Goal: Task Accomplishment & Management: Complete application form

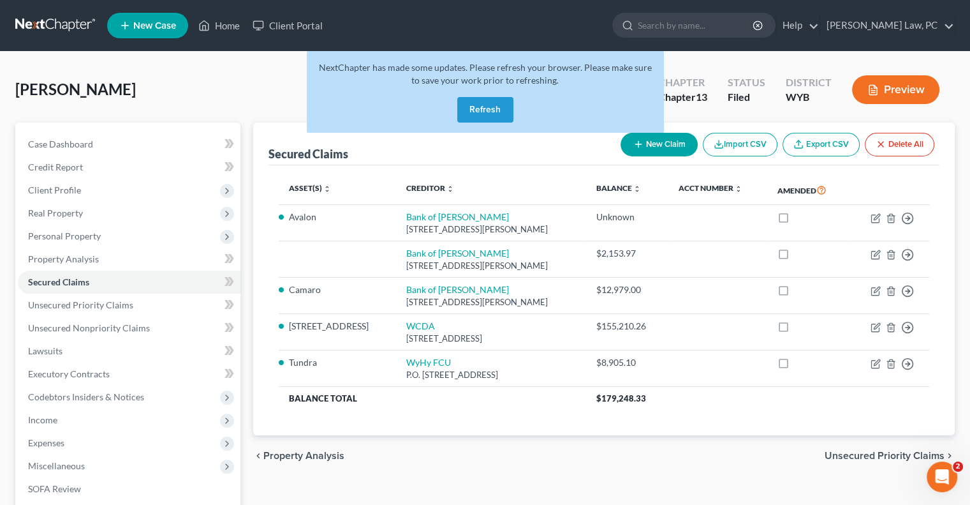
click at [487, 107] on button "Refresh" at bounding box center [485, 110] width 56 height 26
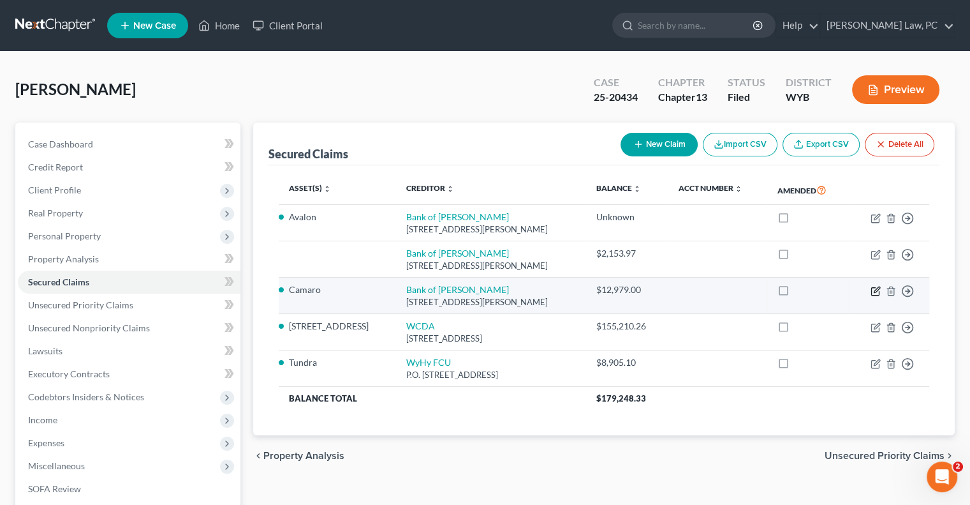
click at [872, 292] on icon "button" at bounding box center [876, 291] width 8 height 8
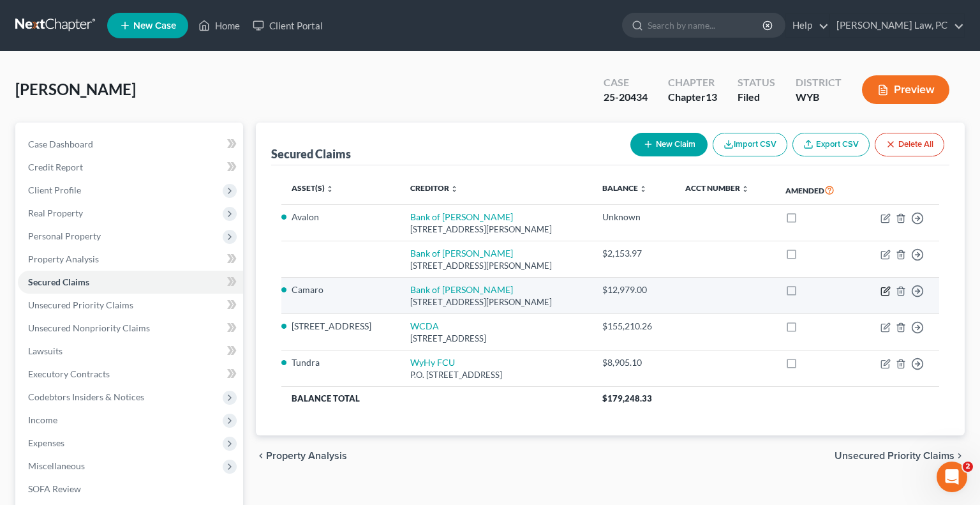
select select "53"
select select "0"
select select "4"
select select "3"
select select "0"
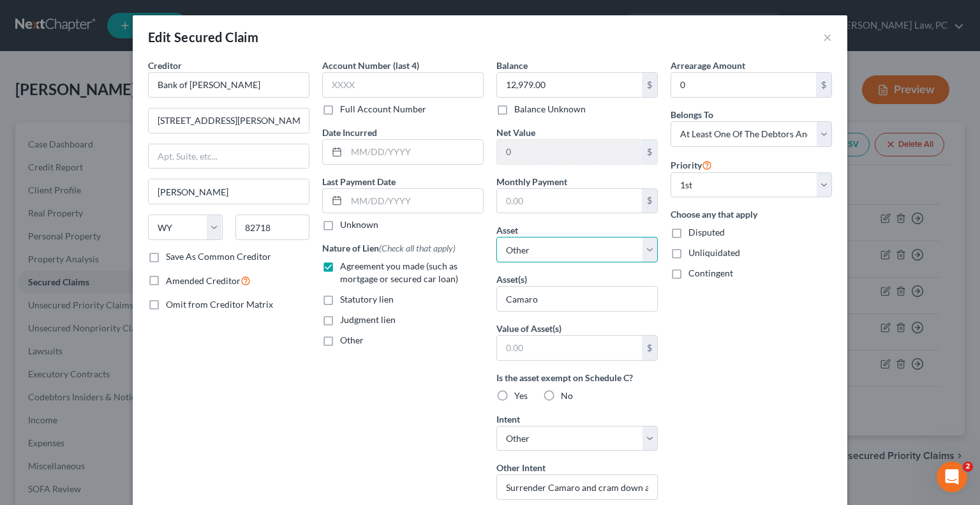
click at [588, 247] on select "Select Other Multiple Assets Household Goods - Household appliances, electronic…" at bounding box center [576, 250] width 161 height 26
select select "8"
click at [496, 237] on select "Select Other Multiple Assets Household Goods - Household appliances, electronic…" at bounding box center [576, 250] width 161 height 26
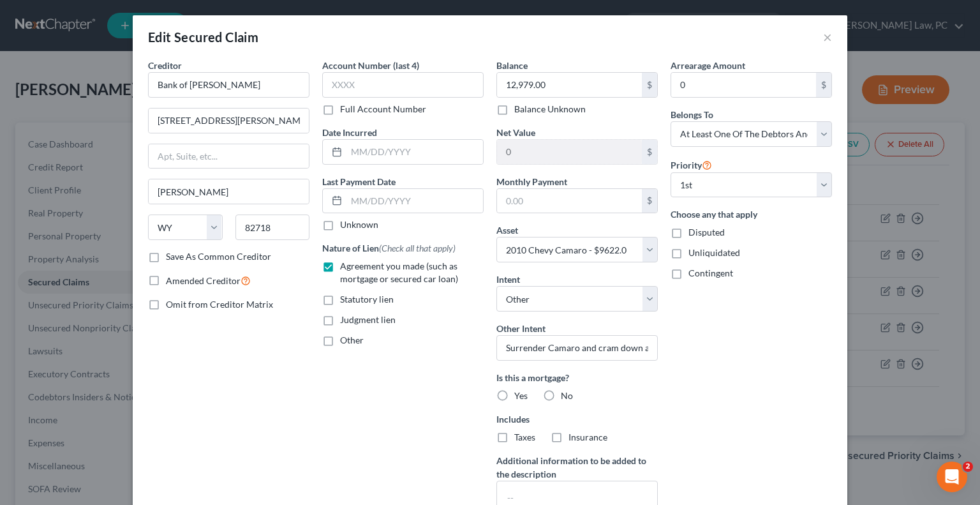
click at [561, 396] on label "No" at bounding box center [567, 395] width 12 height 13
click at [566, 396] on input "No" at bounding box center [570, 393] width 8 height 8
radio input "true"
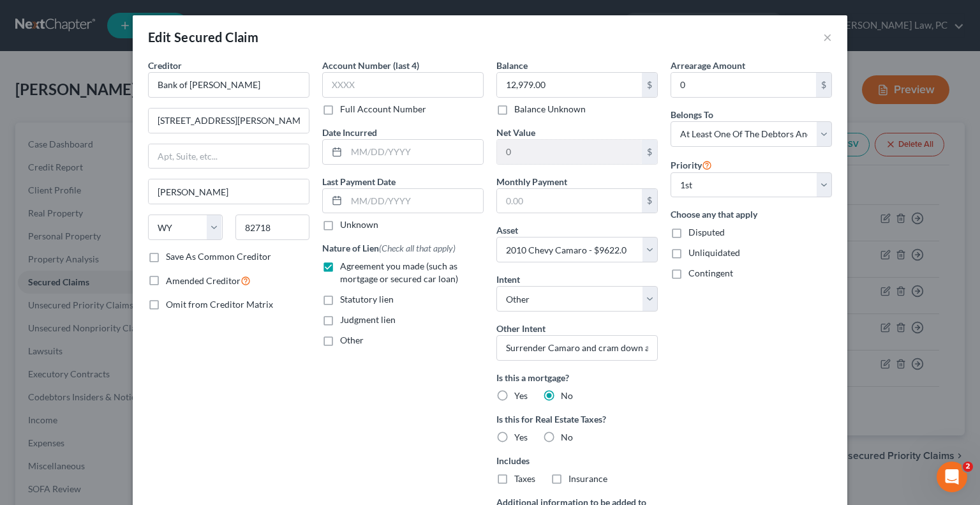
click at [561, 435] on label "No" at bounding box center [567, 437] width 12 height 13
click at [566, 435] on input "No" at bounding box center [570, 435] width 8 height 8
radio input "true"
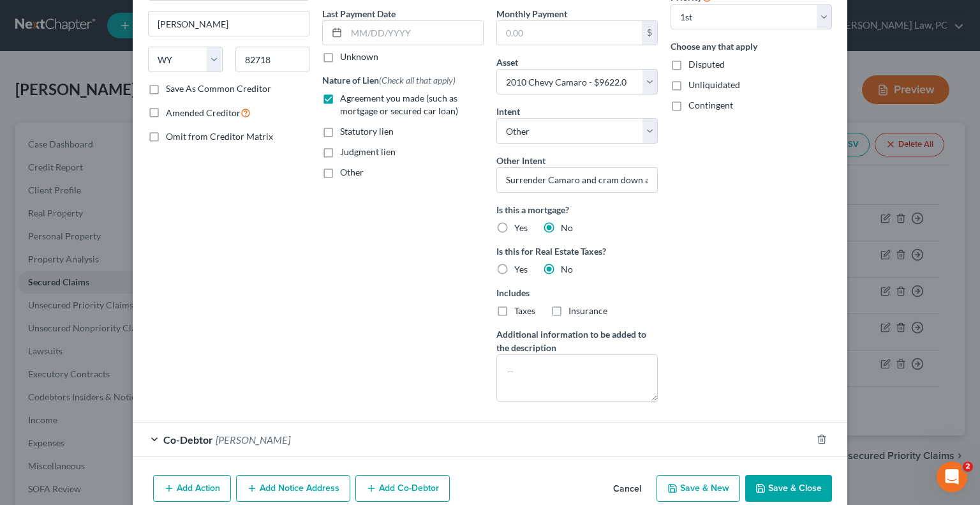
scroll to position [191, 0]
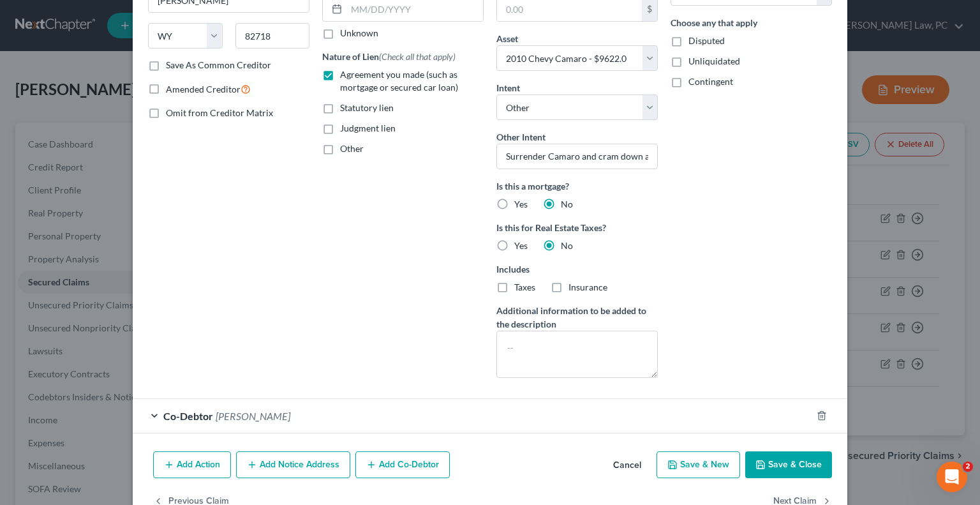
click at [767, 466] on button "Save & Close" at bounding box center [788, 464] width 87 height 27
select select
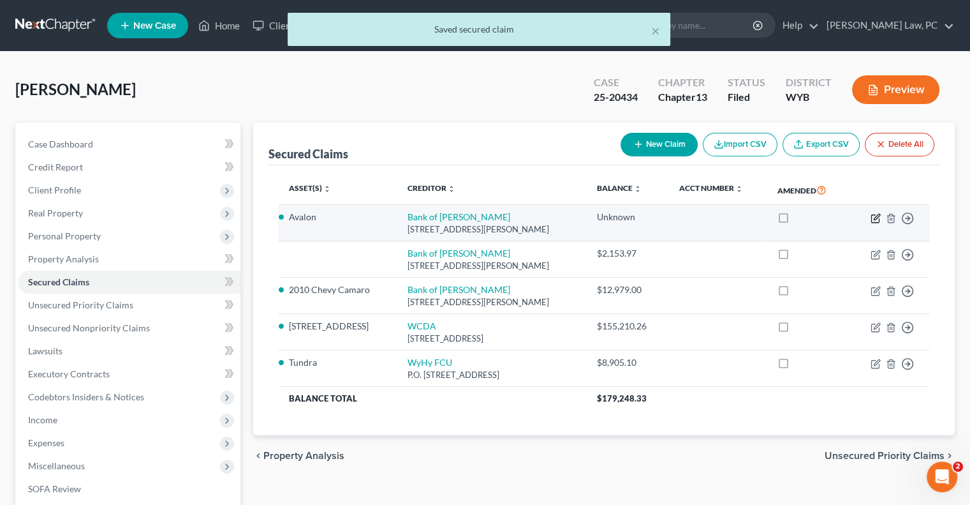
click at [875, 219] on icon "button" at bounding box center [876, 218] width 10 height 10
select select "53"
select select "4"
select select "3"
select select "0"
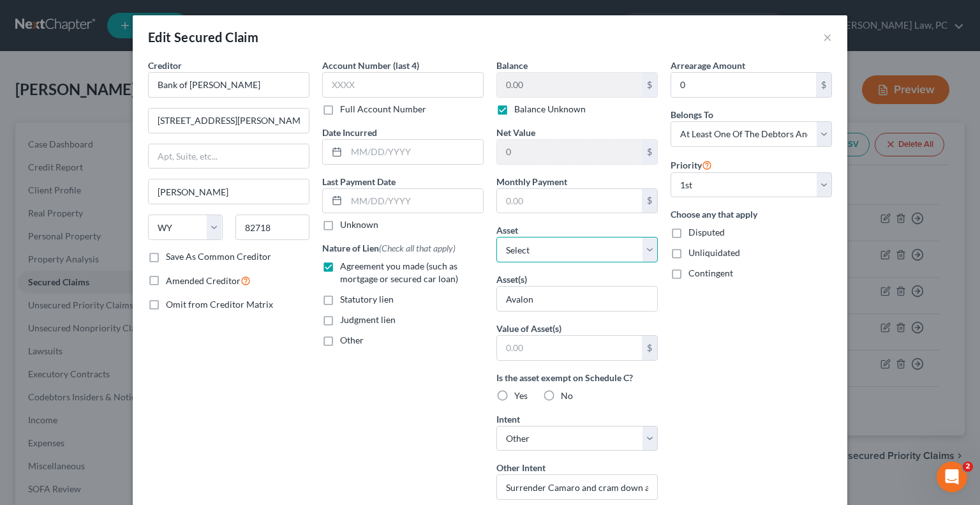
click at [542, 251] on select "Select Other Multiple Assets Household Goods - Household appliances, electronic…" at bounding box center [576, 250] width 161 height 26
select select "6"
click at [496, 237] on select "Select Other Multiple Assets Household Goods - Household appliances, electronic…" at bounding box center [576, 250] width 161 height 26
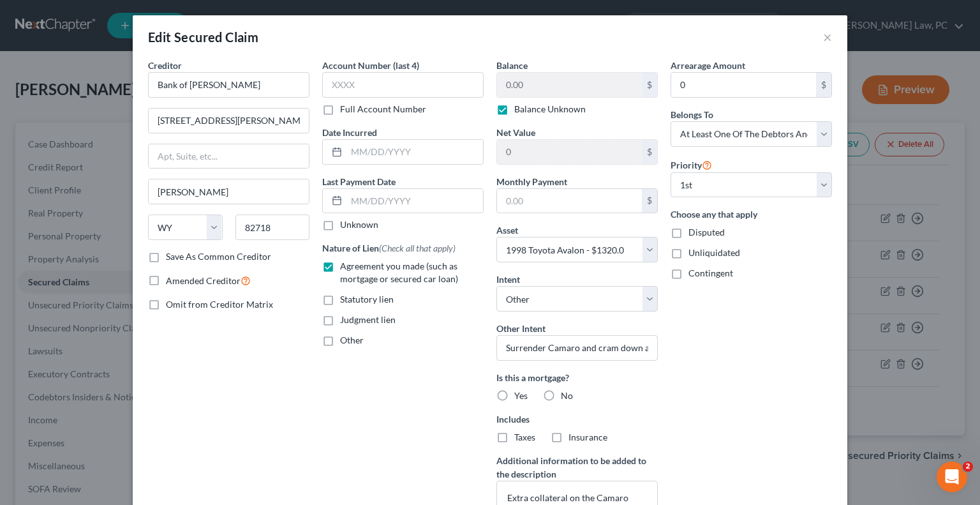
click at [561, 392] on label "No" at bounding box center [567, 395] width 12 height 13
click at [566, 392] on input "No" at bounding box center [570, 393] width 8 height 8
radio input "true"
click at [561, 437] on label "No" at bounding box center [567, 437] width 12 height 13
click at [566, 437] on input "No" at bounding box center [570, 435] width 8 height 8
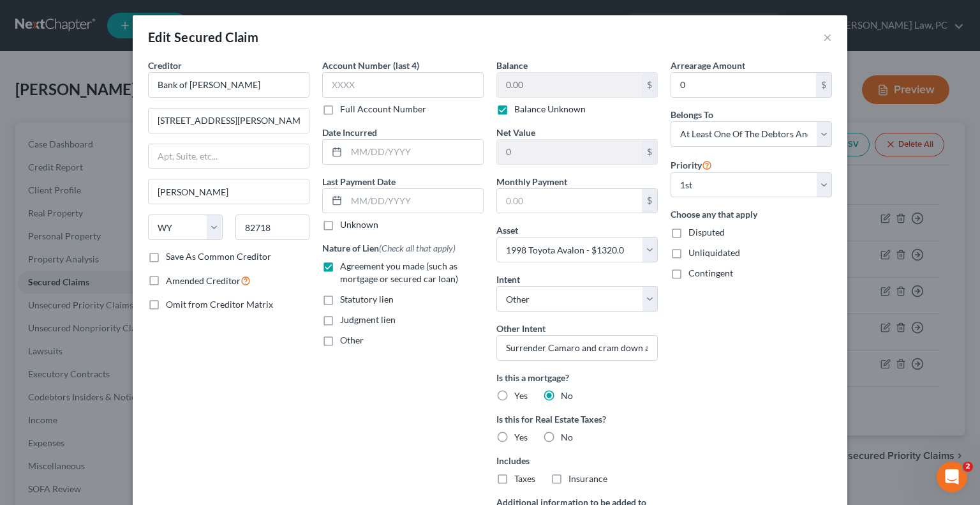
radio input "true"
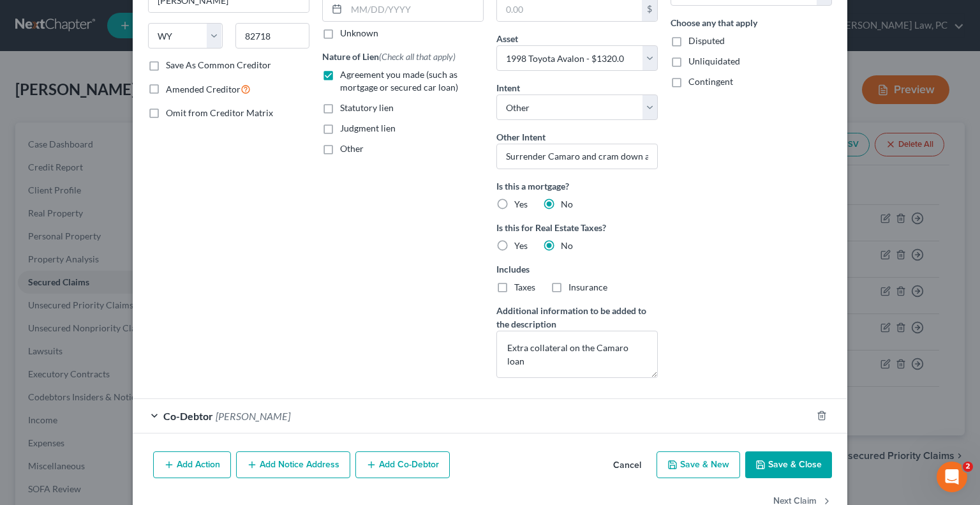
click at [780, 466] on button "Save & Close" at bounding box center [788, 464] width 87 height 27
select select
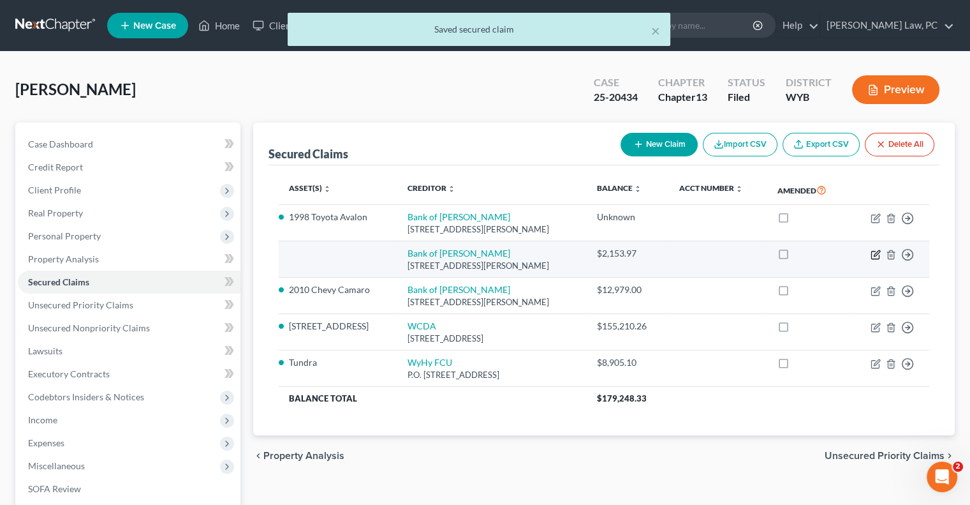
click at [872, 256] on icon "button" at bounding box center [876, 255] width 8 height 8
select select "53"
select select "2"
select select "0"
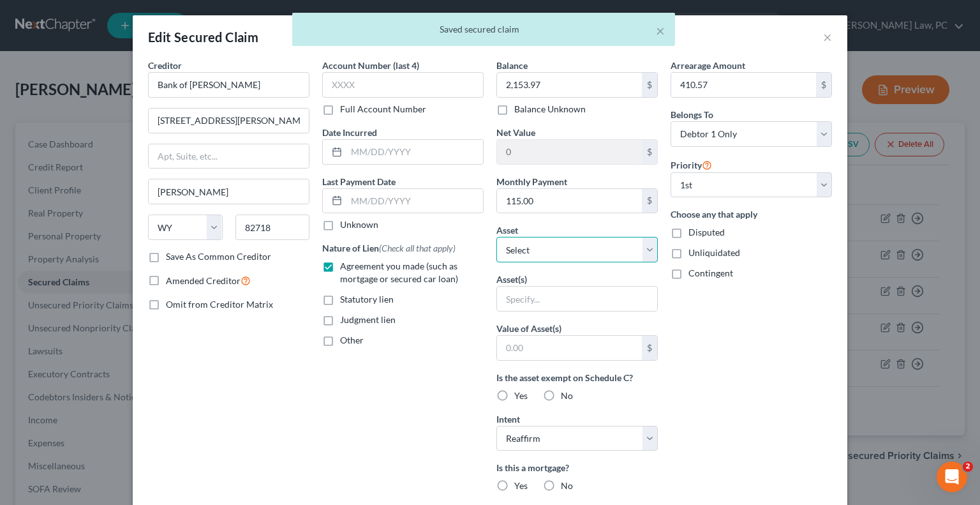
click at [547, 260] on select "Select Other Multiple Assets Household Goods - Household appliances, electronic…" at bounding box center [576, 250] width 161 height 26
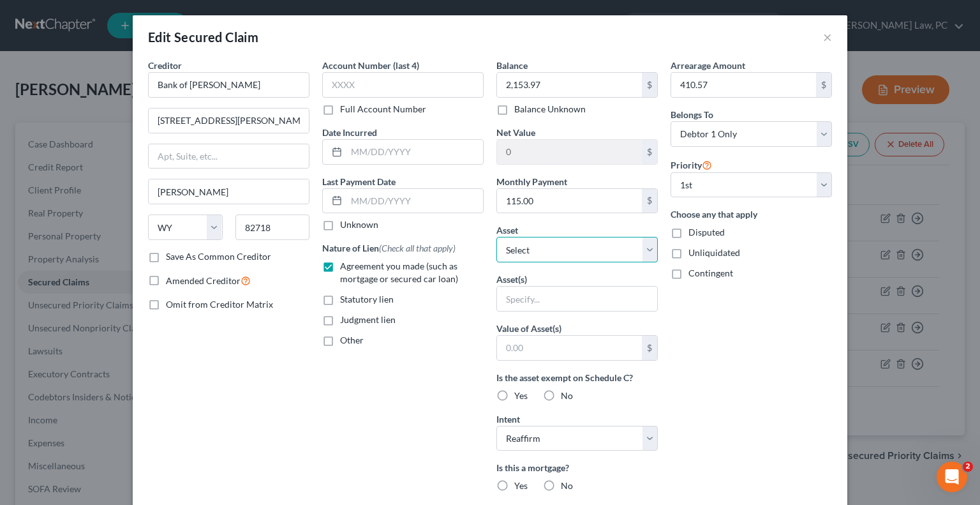
select select "7"
click at [496, 237] on select "Select Other Multiple Assets Household Goods - Household appliances, electronic…" at bounding box center [576, 250] width 161 height 26
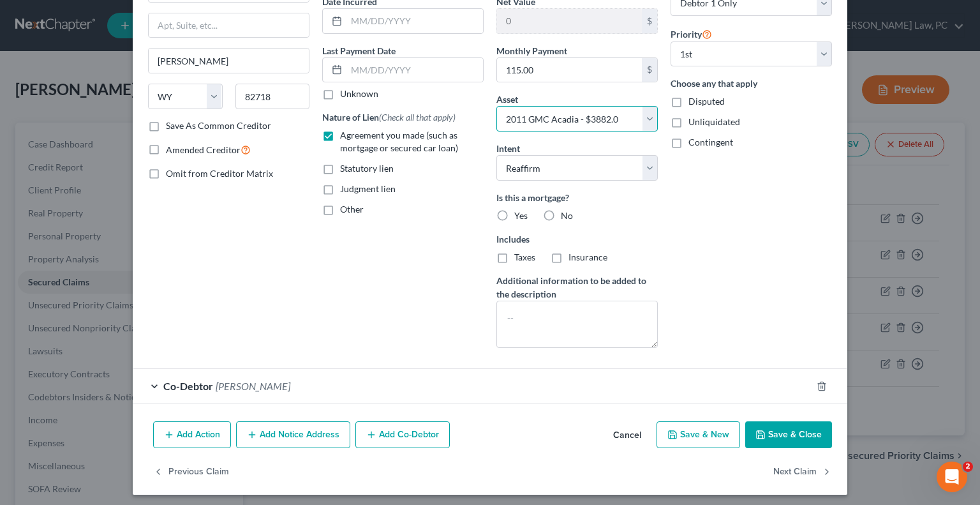
scroll to position [134, 0]
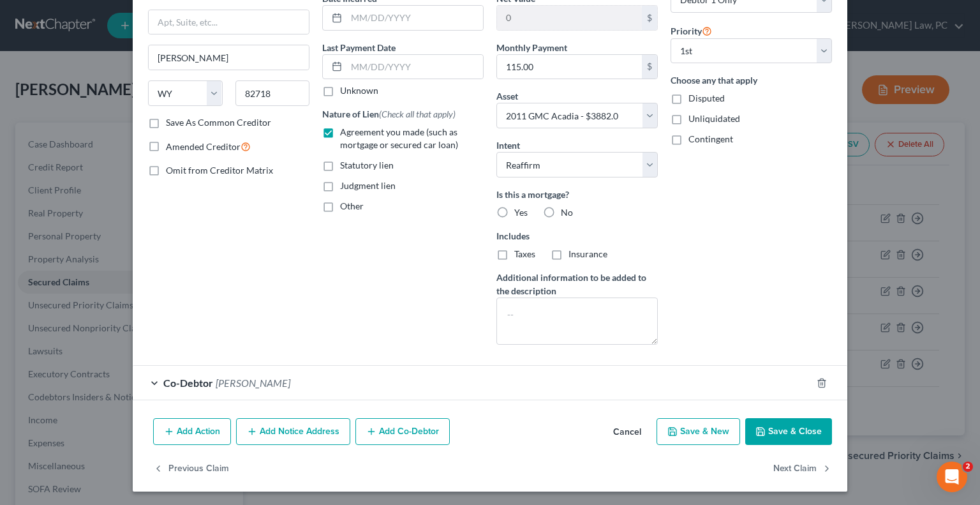
click at [561, 214] on label "No" at bounding box center [567, 212] width 12 height 13
click at [566, 214] on input "No" at bounding box center [570, 210] width 8 height 8
radio input "true"
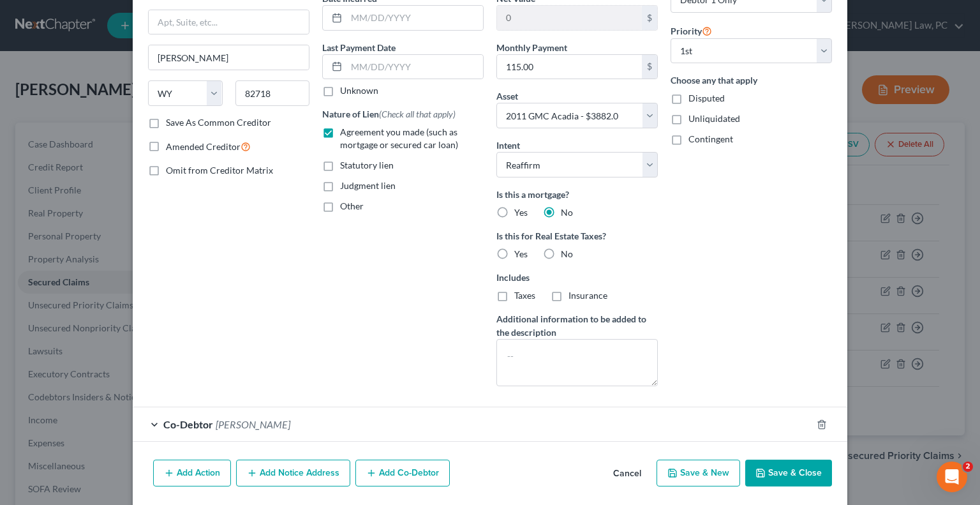
drag, startPoint x: 545, startPoint y: 250, endPoint x: 554, endPoint y: 252, distance: 9.1
click at [561, 250] on label "No" at bounding box center [567, 254] width 12 height 13
click at [566, 250] on input "No" at bounding box center [570, 252] width 8 height 8
radio input "true"
click at [766, 474] on button "Save & Close" at bounding box center [788, 472] width 87 height 27
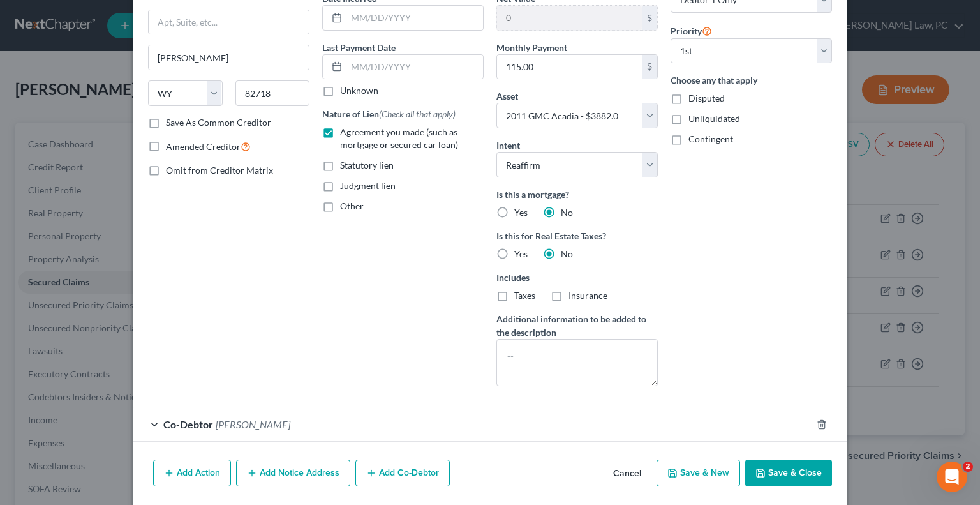
select select
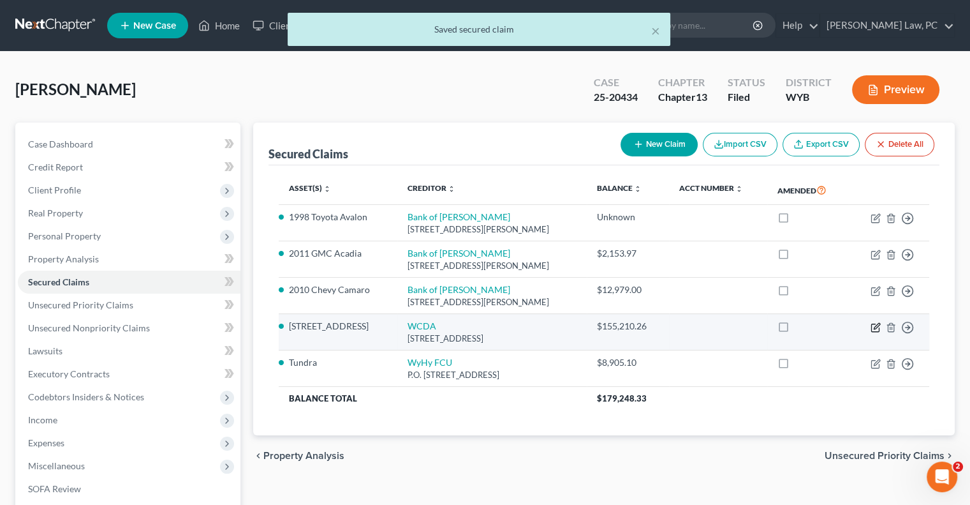
click at [874, 327] on icon "button" at bounding box center [877, 326] width 6 height 6
select select "53"
select select "2"
select select "0"
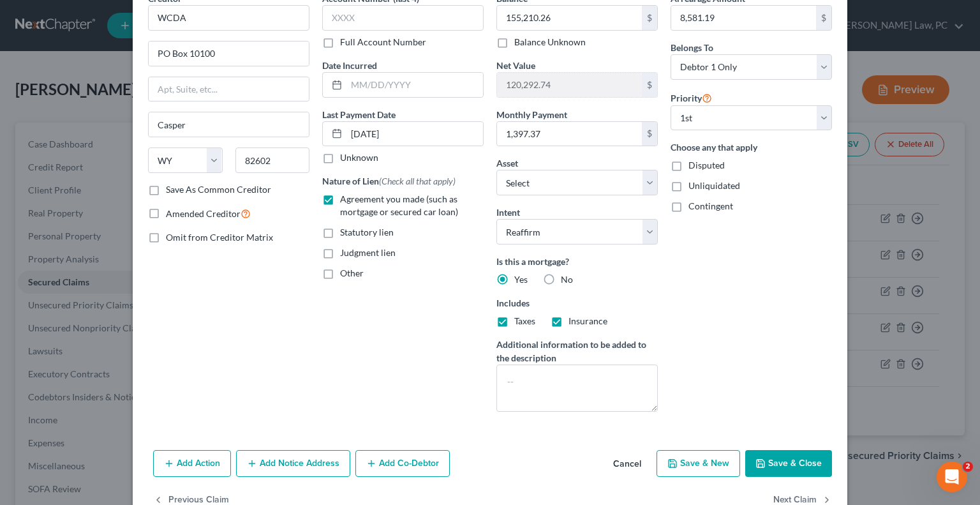
scroll to position [100, 0]
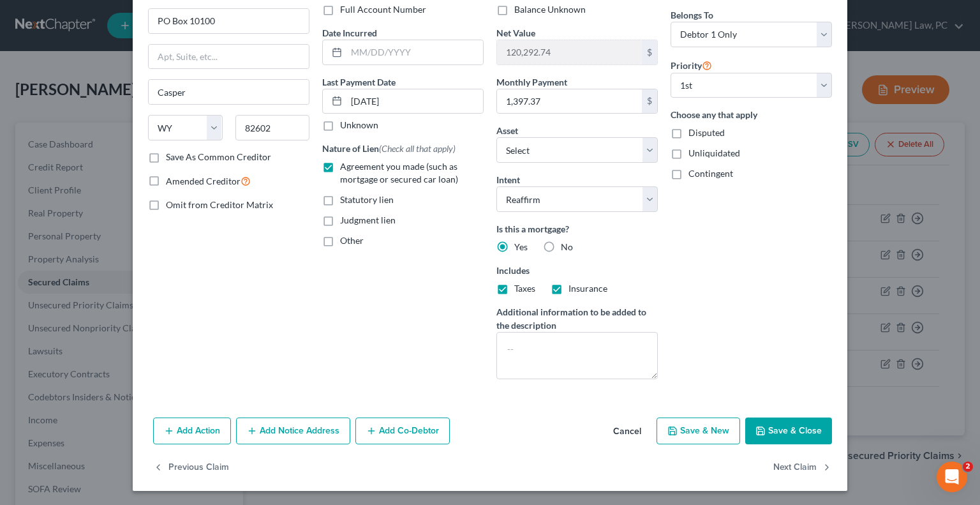
click at [773, 429] on button "Save & Close" at bounding box center [788, 430] width 87 height 27
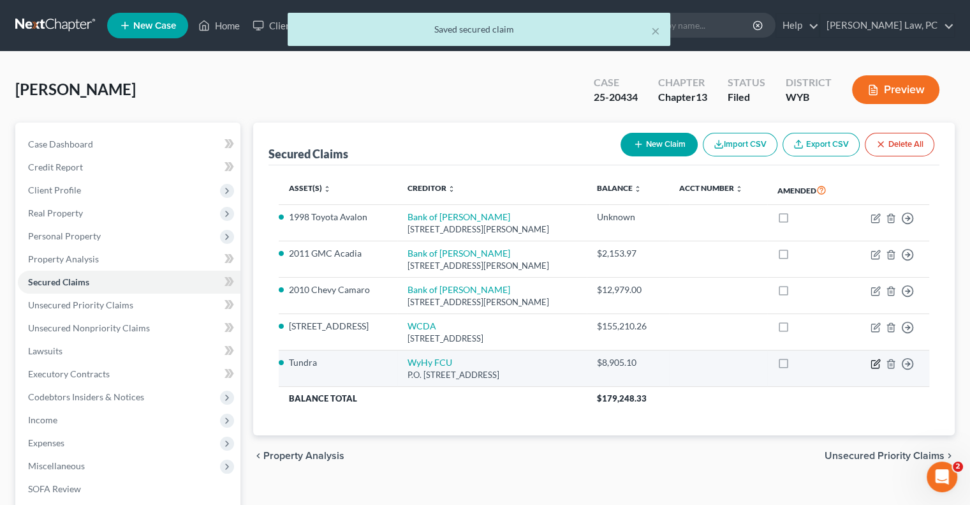
click at [873, 362] on icon "button" at bounding box center [876, 364] width 10 height 10
select select "53"
select select "2"
select select "0"
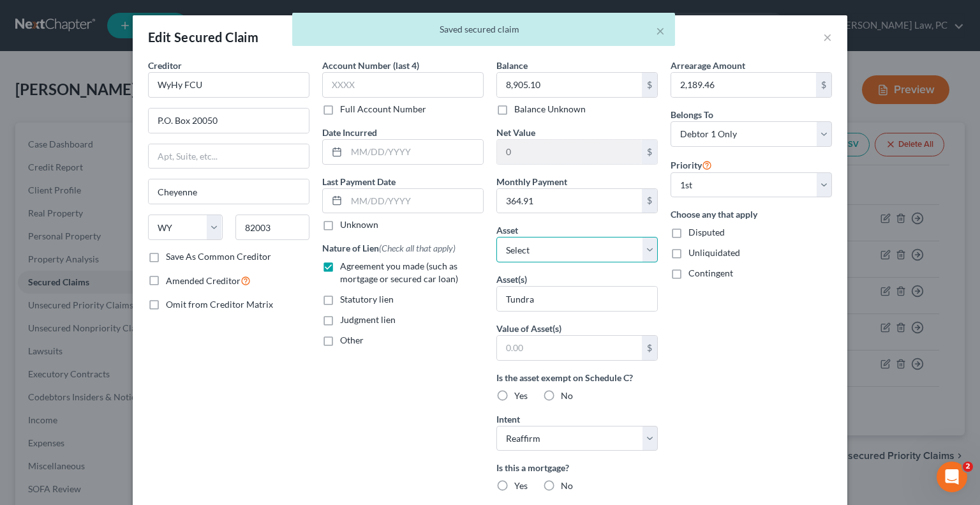
click at [597, 255] on select "Select Other Multiple Assets Household Goods - Household appliances, electronic…" at bounding box center [576, 250] width 161 height 26
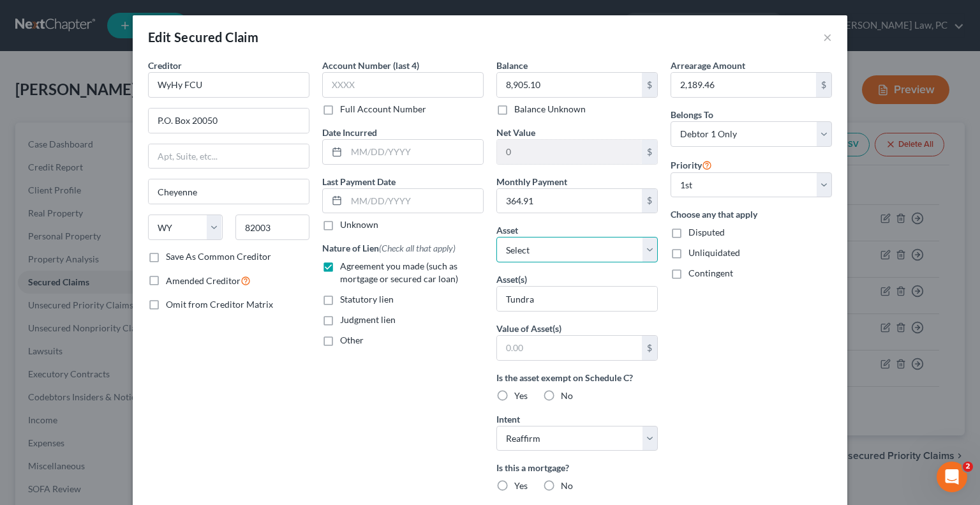
select select "5"
click at [496, 237] on select "Select Other Multiple Assets Household Goods - Household appliances, electronic…" at bounding box center [576, 250] width 161 height 26
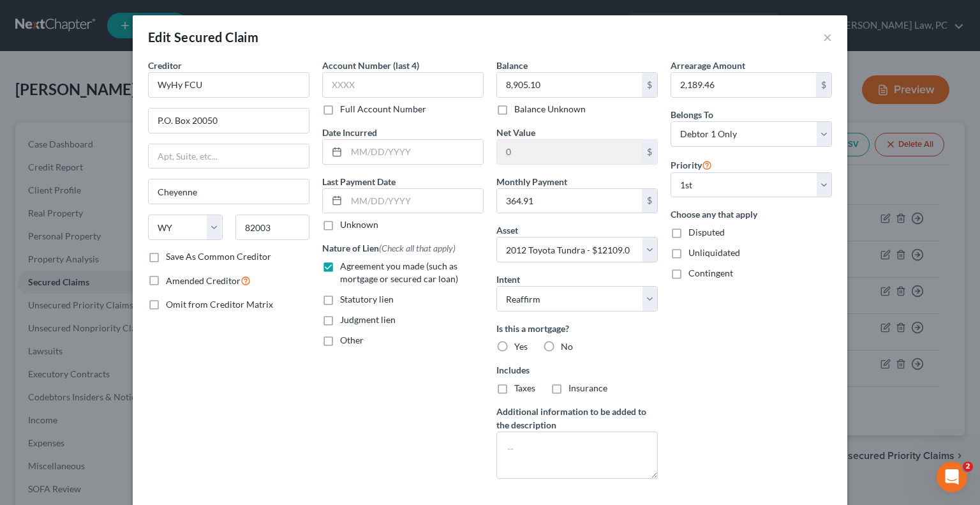
click at [561, 343] on label "No" at bounding box center [567, 346] width 12 height 13
click at [566, 343] on input "No" at bounding box center [570, 344] width 8 height 8
radio input "true"
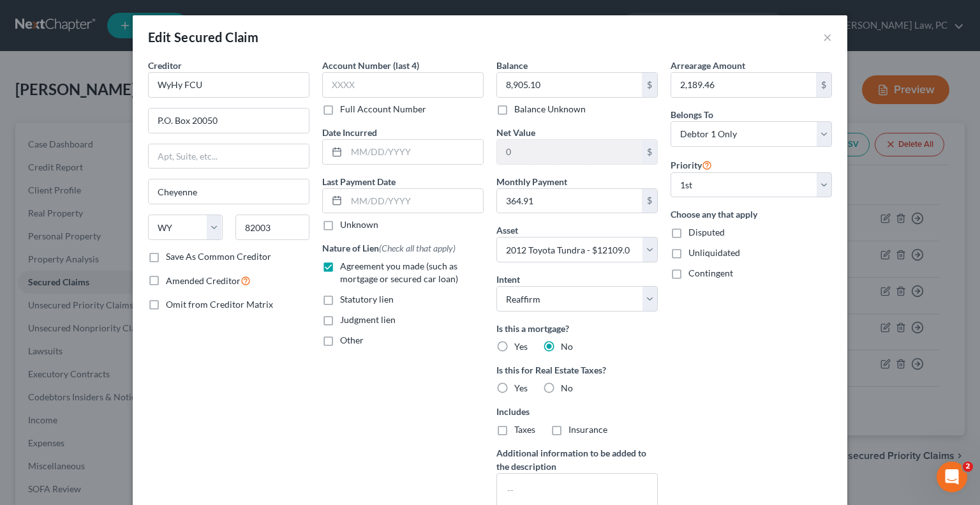
click at [561, 386] on label "No" at bounding box center [567, 388] width 12 height 13
click at [566, 386] on input "No" at bounding box center [570, 386] width 8 height 8
radio input "true"
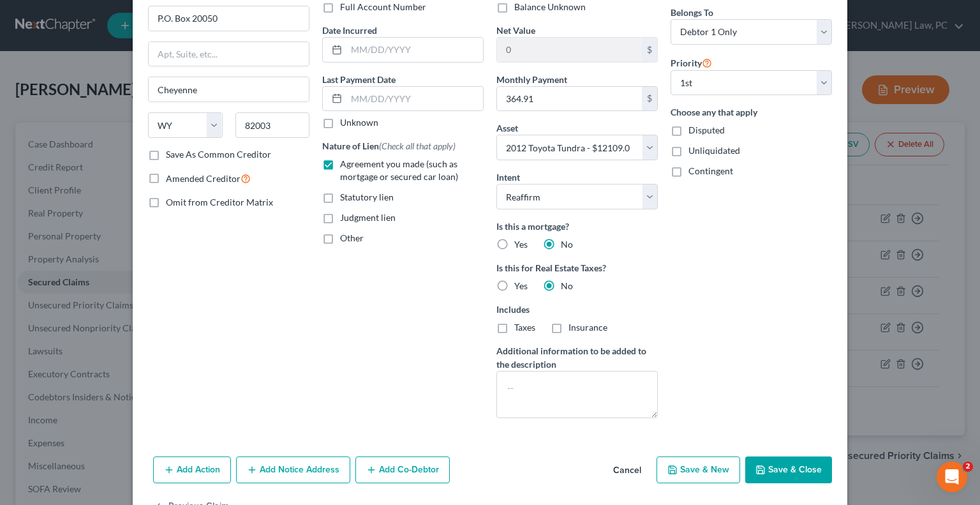
scroll to position [128, 0]
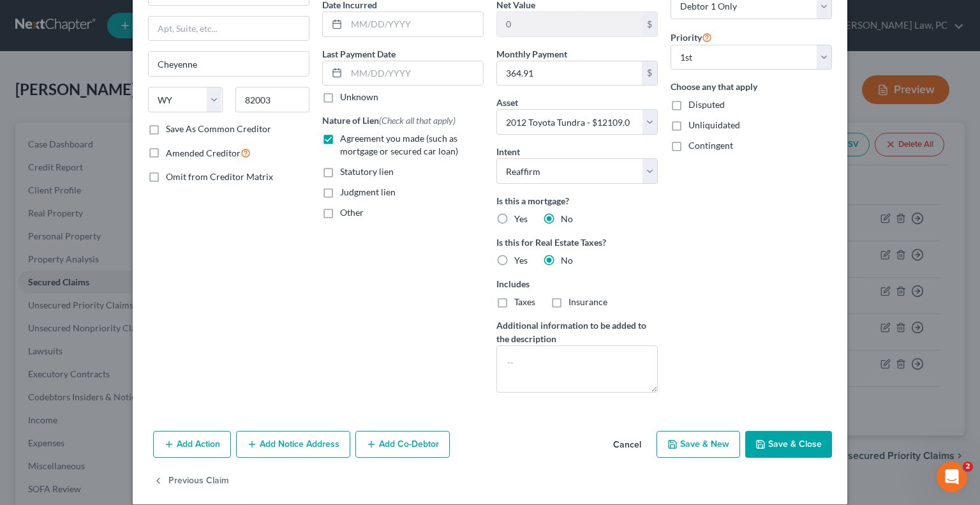
click at [777, 438] on button "Save & Close" at bounding box center [788, 444] width 87 height 27
select select
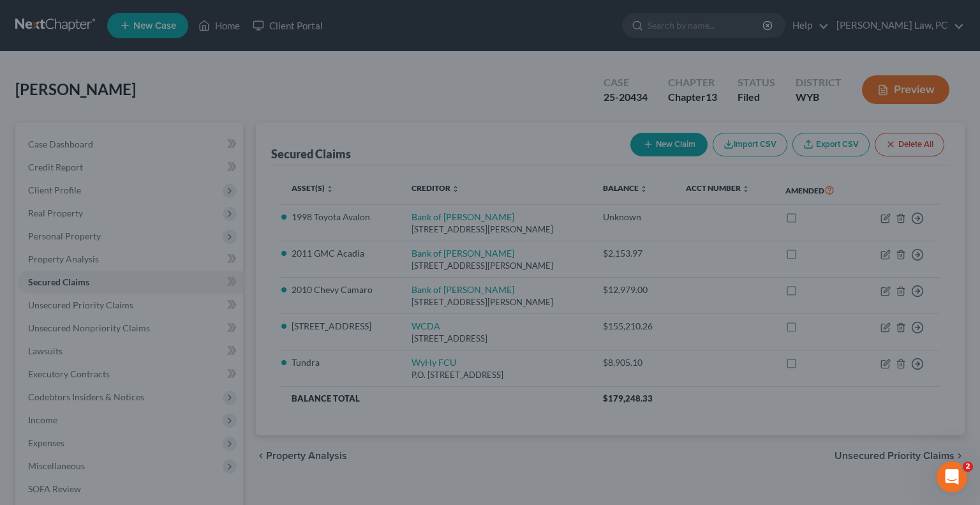
type input "3,203.90"
select select "5"
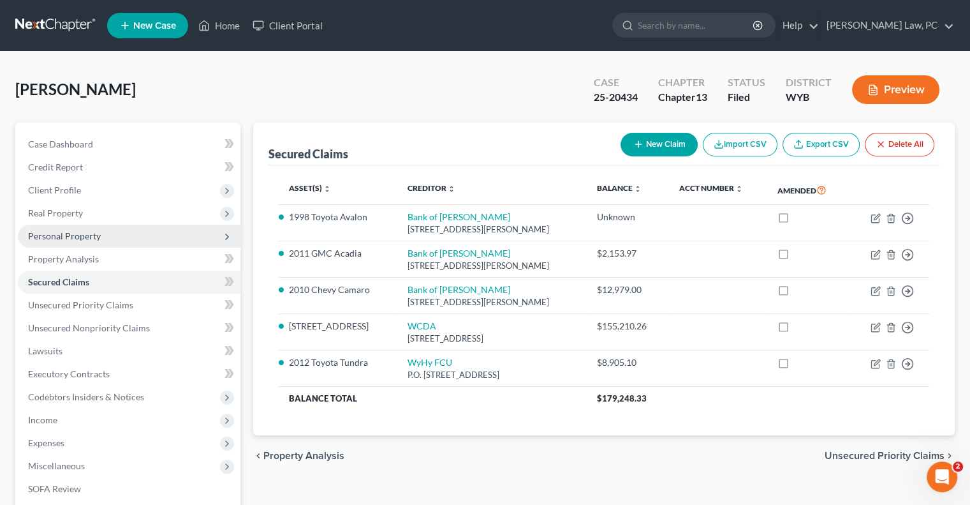
click at [59, 241] on span "Personal Property" at bounding box center [64, 235] width 73 height 11
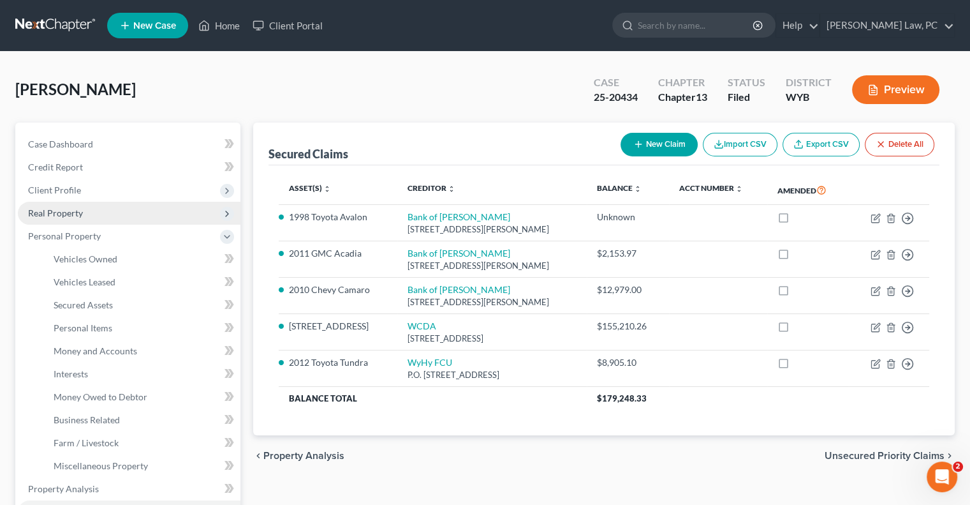
click at [59, 214] on span "Real Property" at bounding box center [55, 212] width 55 height 11
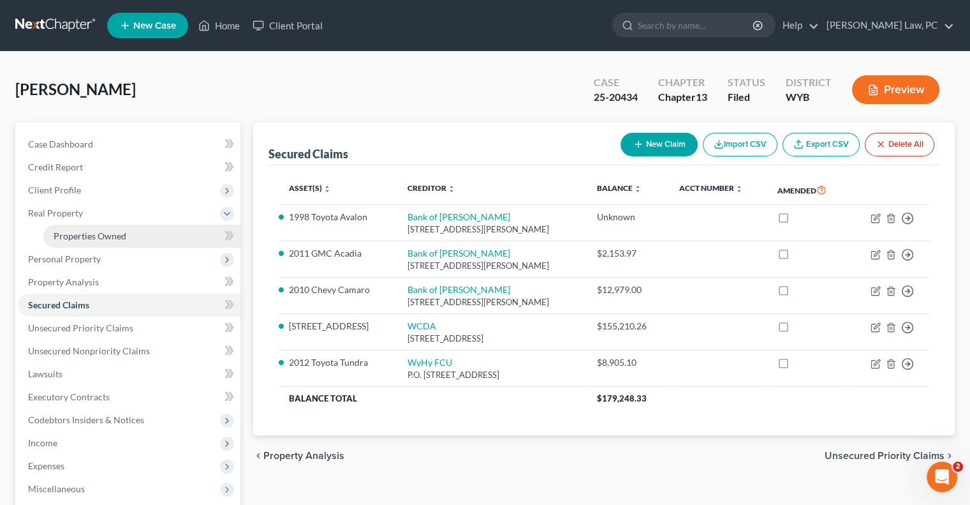
click at [71, 230] on span "Properties Owned" at bounding box center [90, 235] width 73 height 11
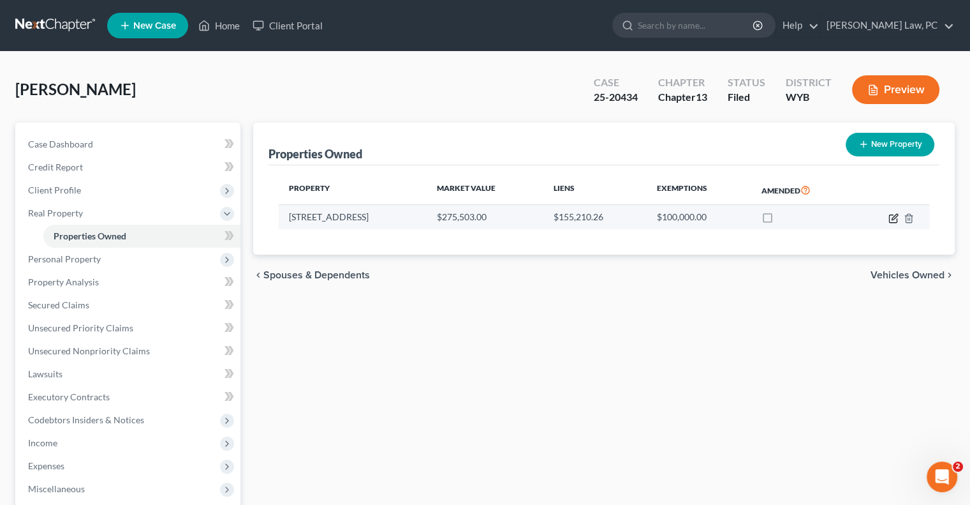
click at [889, 218] on icon "button" at bounding box center [893, 218] width 8 height 8
select select "53"
select select "0"
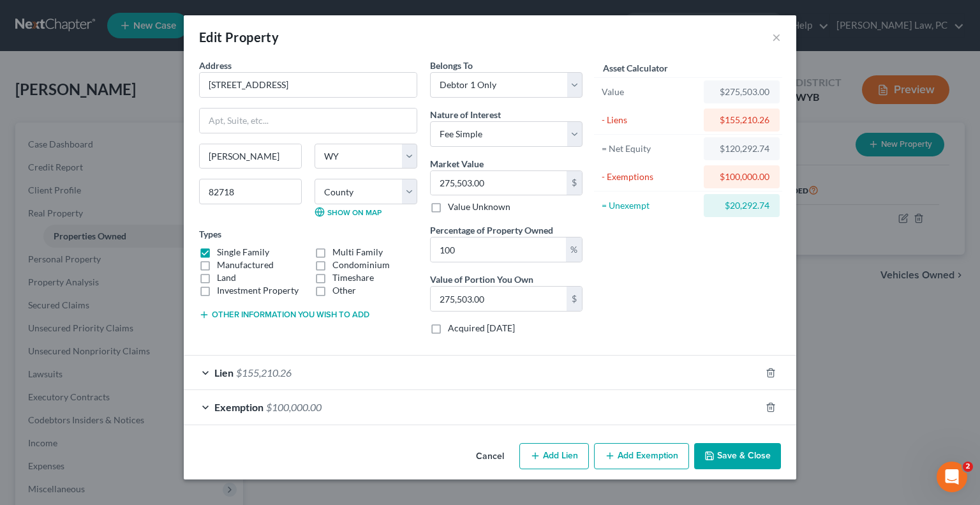
click at [475, 376] on div "Lien $155,210.26" at bounding box center [472, 372] width 577 height 34
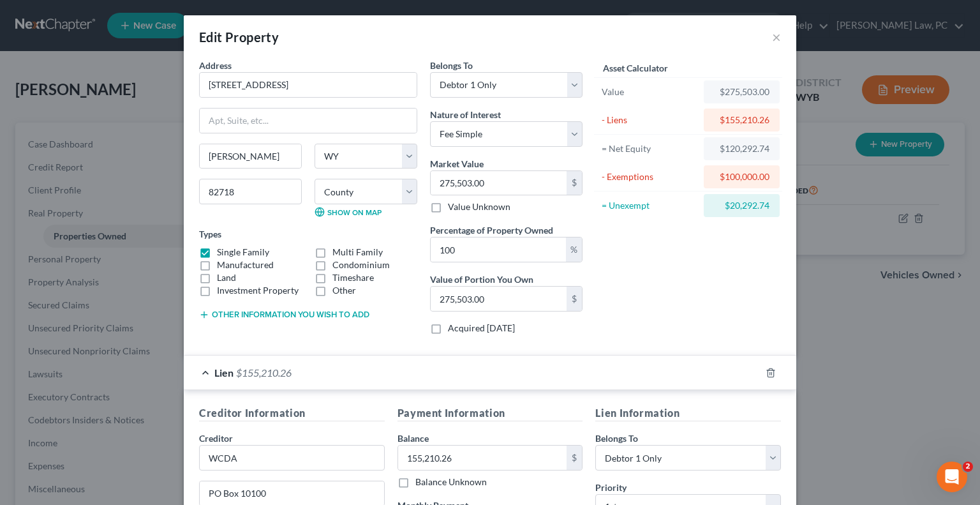
click at [475, 376] on div "Lien $155,210.26" at bounding box center [472, 372] width 577 height 34
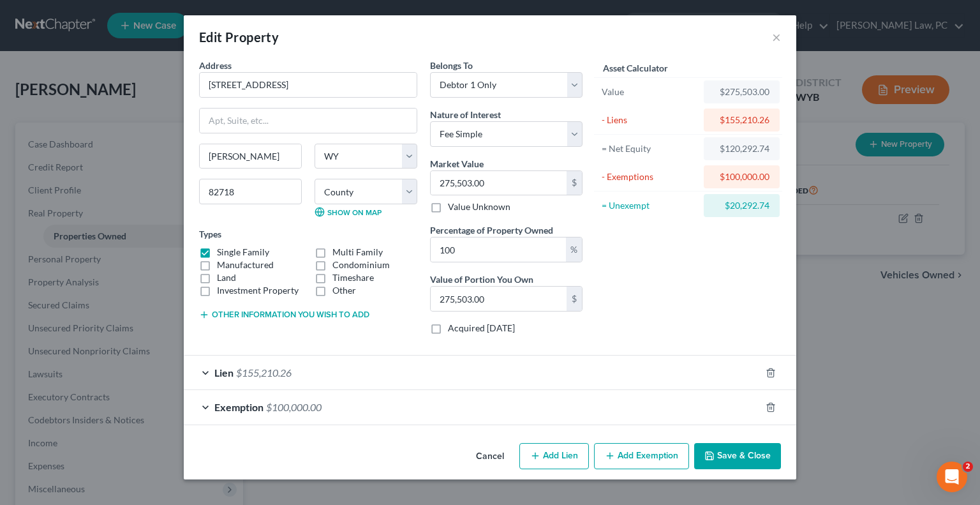
click at [554, 458] on button "Add Lien" at bounding box center [554, 456] width 70 height 27
select select "0"
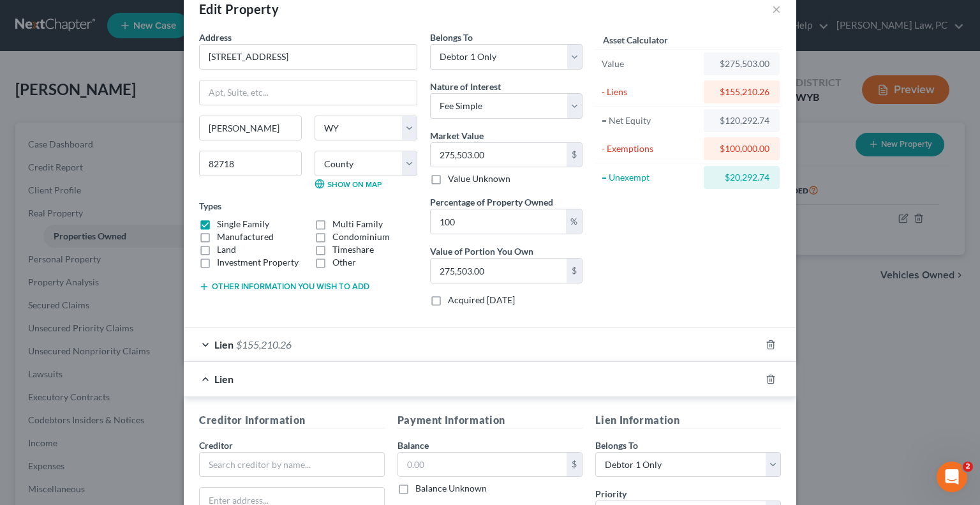
scroll to position [191, 0]
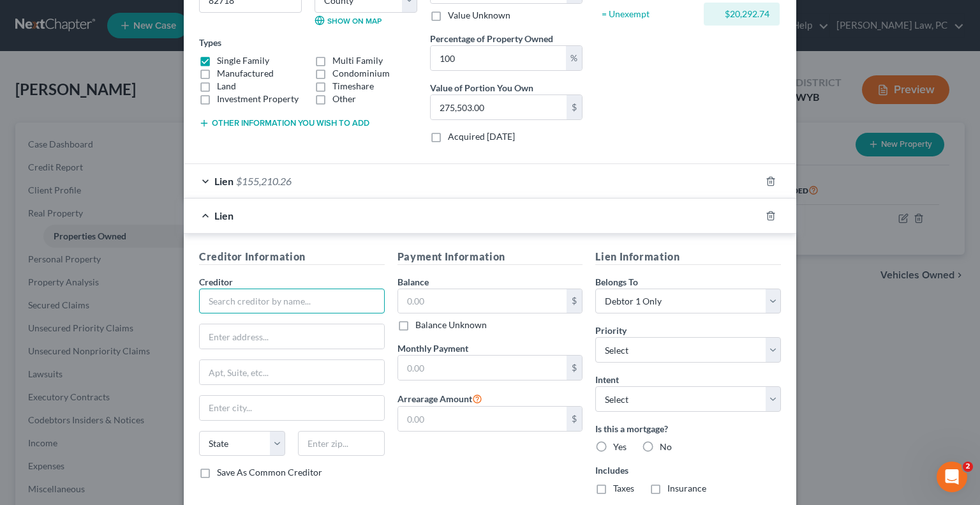
click at [219, 297] on input "text" at bounding box center [292, 301] width 186 height 26
type input "US Department of Housing and Urban Development"
click at [218, 338] on input "text" at bounding box center [292, 336] width 184 height 24
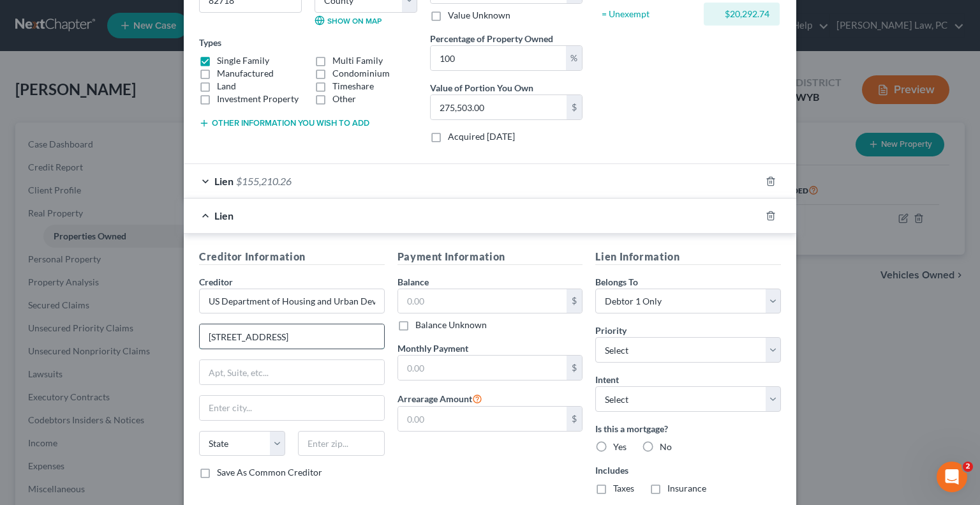
type input "[STREET_ADDRESS]"
type input "[US_STATE]"
select select "8"
type input "20410"
click at [426, 308] on input "text" at bounding box center [482, 301] width 169 height 24
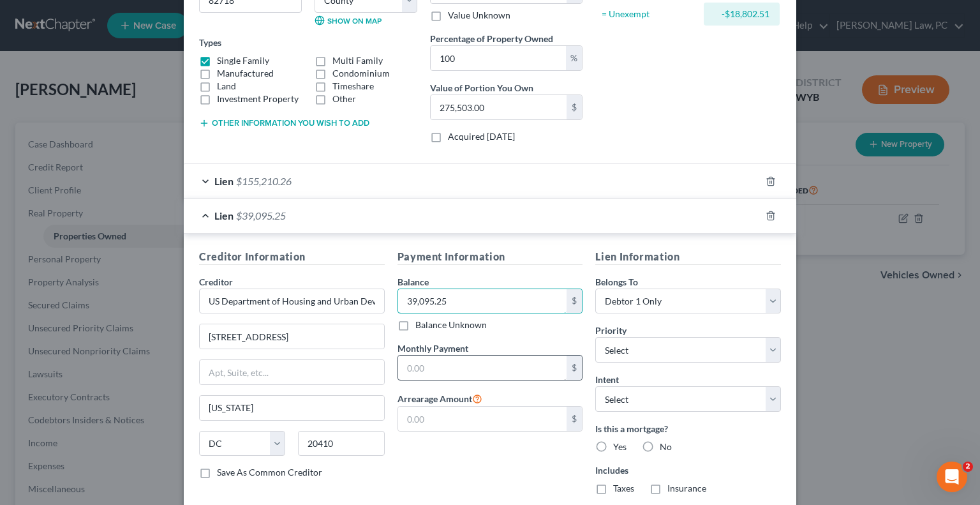
type input "39,095.25"
click at [523, 367] on input "text" at bounding box center [482, 367] width 169 height 24
type input "0"
click at [640, 346] on select "Select 1st 2nd 3rd 4th 5th 6th 7th 8th 9th 10th 11th 12th 13th 14th 15th 16th 1…" at bounding box center [688, 350] width 186 height 26
select select "2"
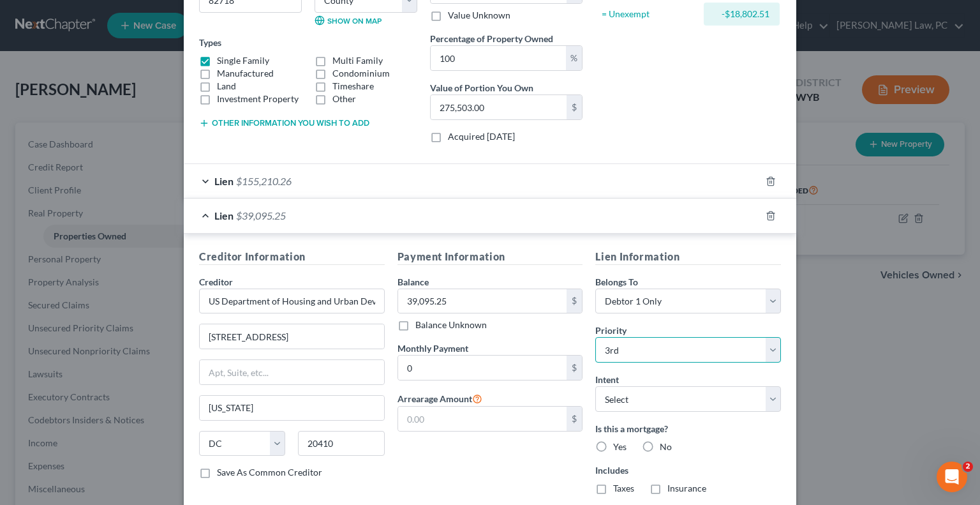
click at [595, 337] on select "Select 1st 2nd 3rd 4th 5th 6th 7th 8th 9th 10th 11th 12th 13th 14th 15th 16th 1…" at bounding box center [688, 350] width 186 height 26
click at [625, 394] on select "Select Surrender Redeem Reaffirm Avoid Other" at bounding box center [688, 399] width 186 height 26
select select "2"
click at [595, 386] on select "Select Surrender Redeem Reaffirm Avoid Other" at bounding box center [688, 399] width 186 height 26
click at [613, 444] on label "Yes" at bounding box center [619, 446] width 13 height 13
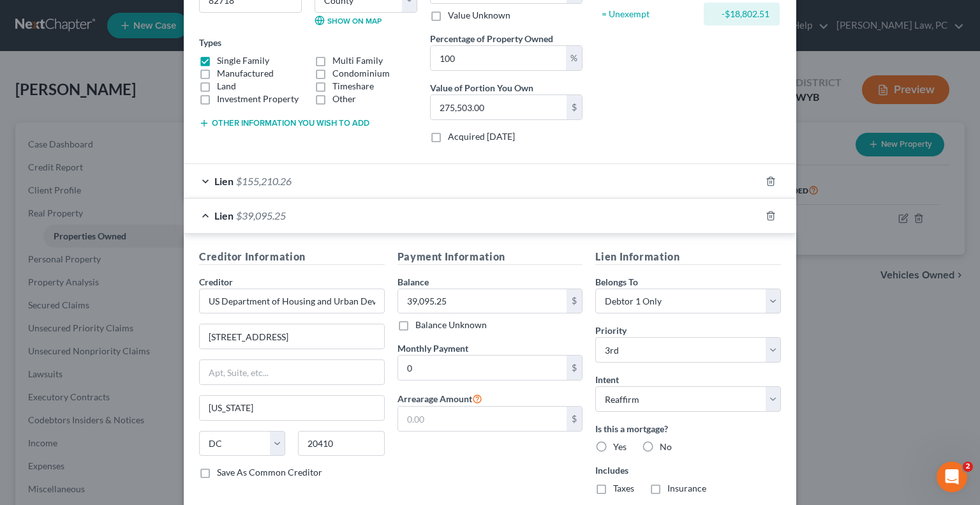
click at [618, 444] on input "Yes" at bounding box center [622, 444] width 8 height 8
radio input "true"
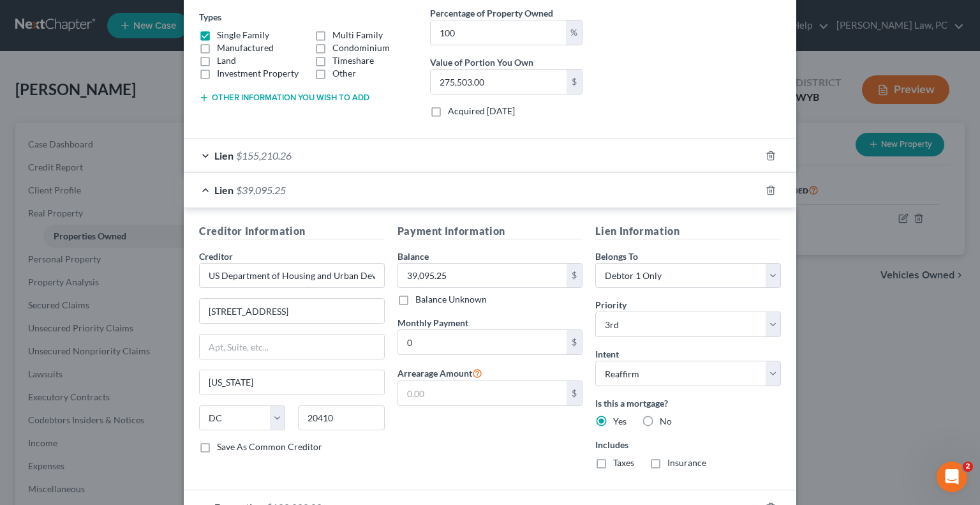
scroll to position [304, 0]
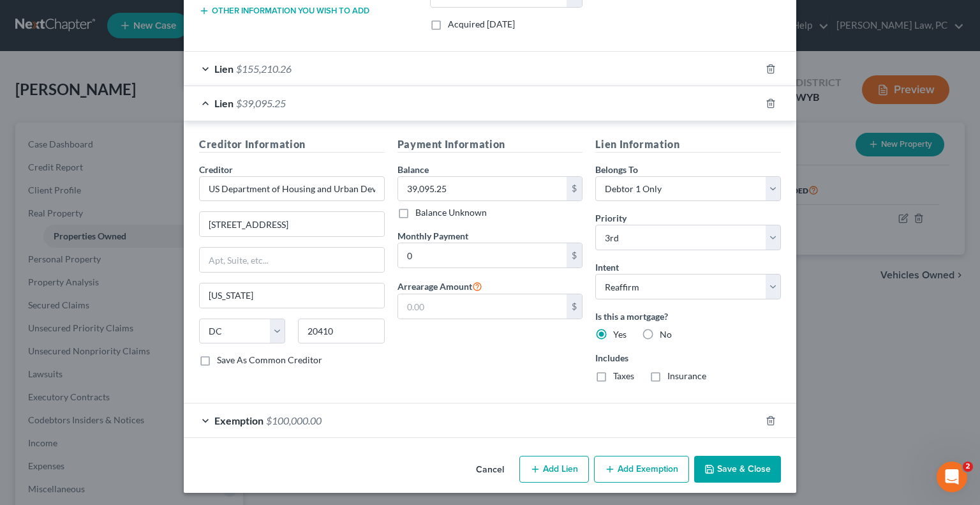
click at [550, 467] on button "Add Lien" at bounding box center [554, 469] width 70 height 27
select select "0"
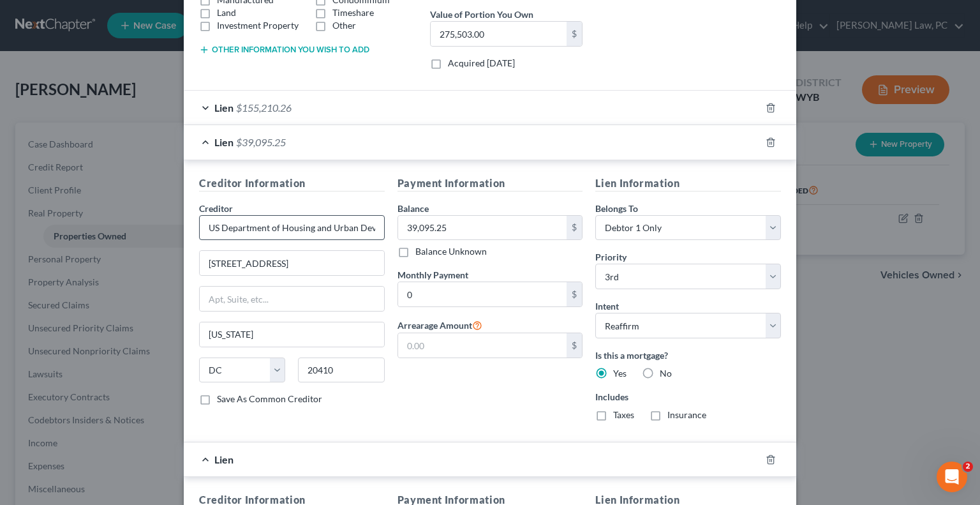
scroll to position [240, 0]
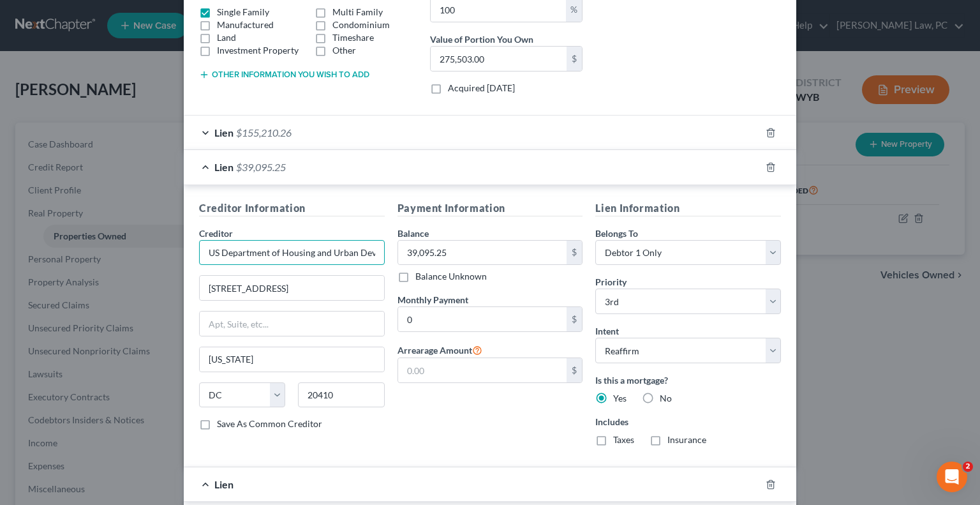
click at [323, 249] on input "US Department of Housing and Urban Development" at bounding box center [292, 253] width 186 height 26
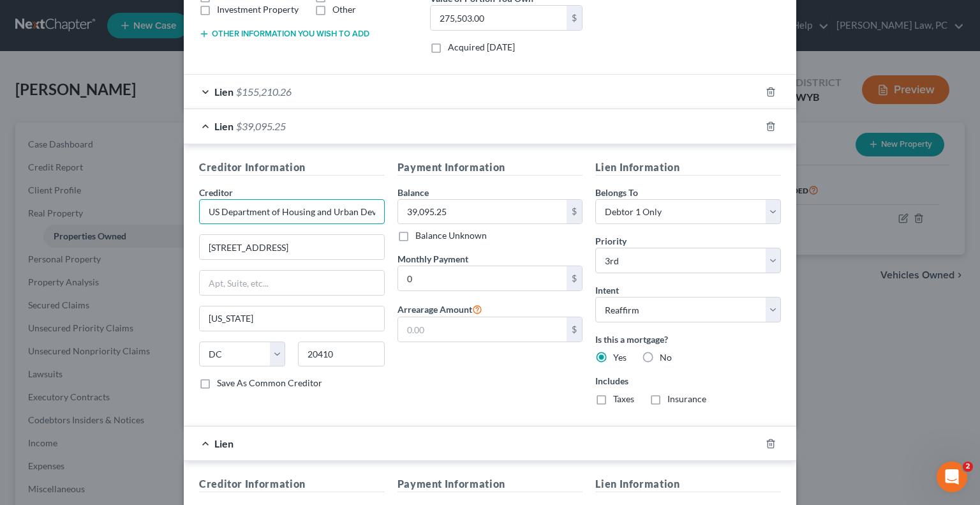
scroll to position [559, 0]
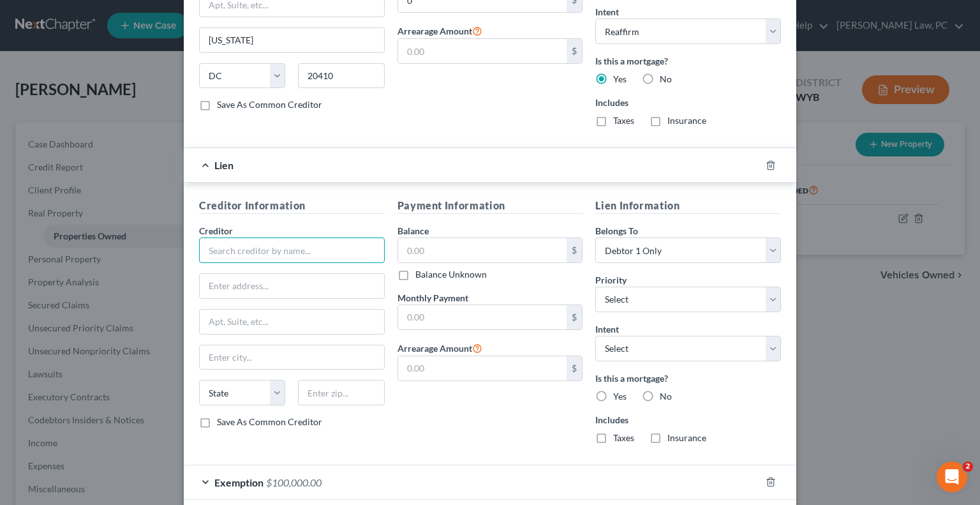
click at [258, 239] on input "text" at bounding box center [292, 250] width 186 height 26
paste input "US Department of Housing and Urban Development"
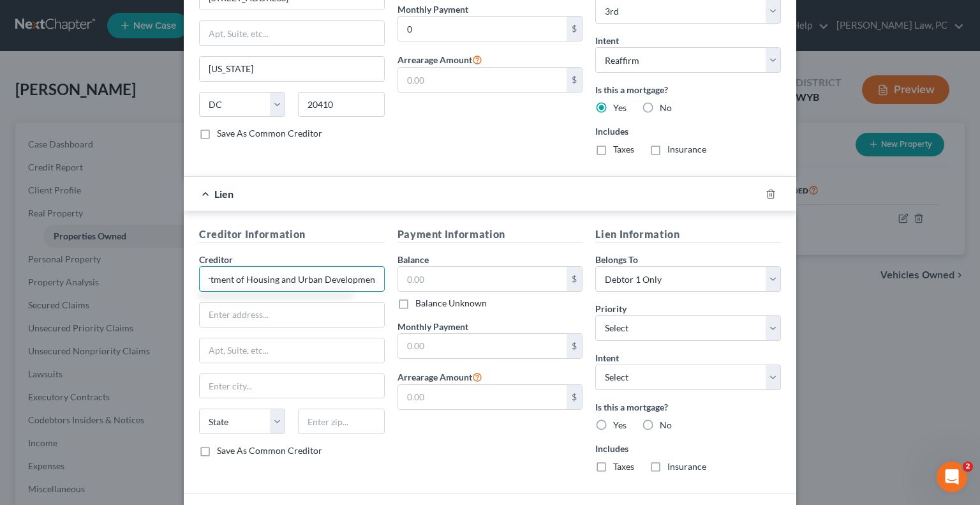
scroll to position [304, 0]
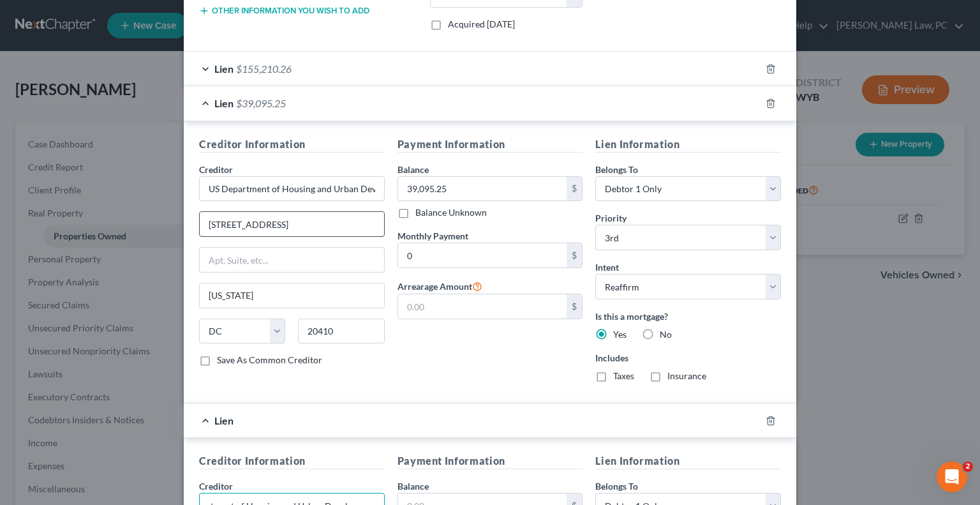
type input "US Department of Housing and Urban Development"
click at [315, 219] on input "[STREET_ADDRESS]" at bounding box center [292, 224] width 184 height 24
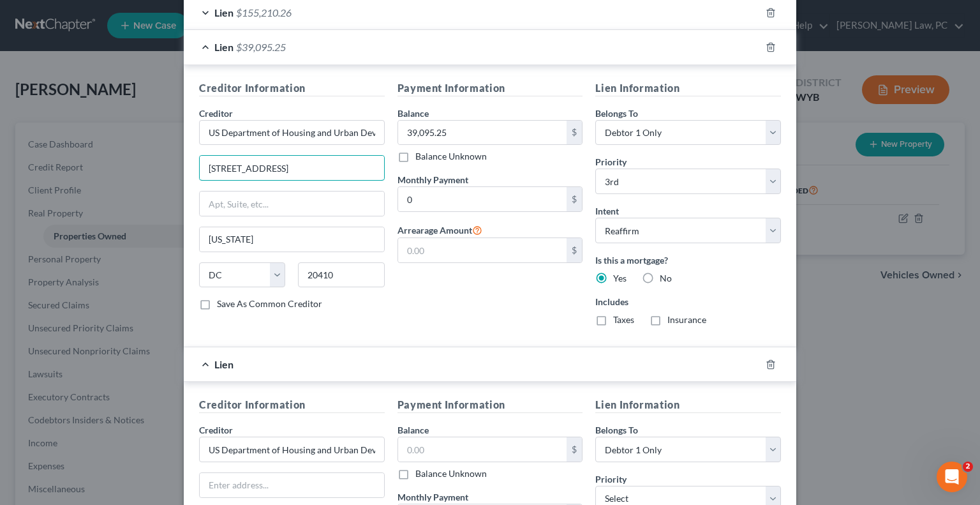
scroll to position [620, 0]
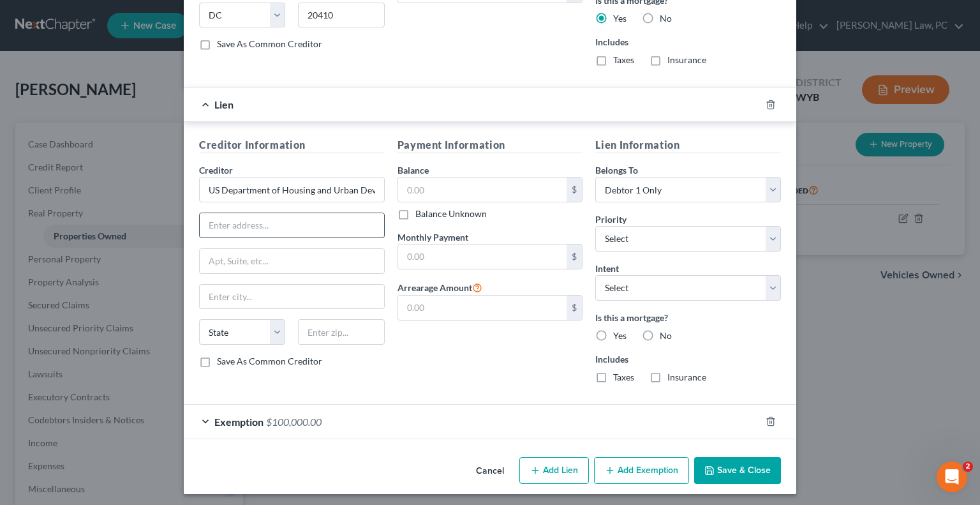
click at [264, 229] on input "text" at bounding box center [292, 225] width 184 height 24
paste input "[STREET_ADDRESS]"
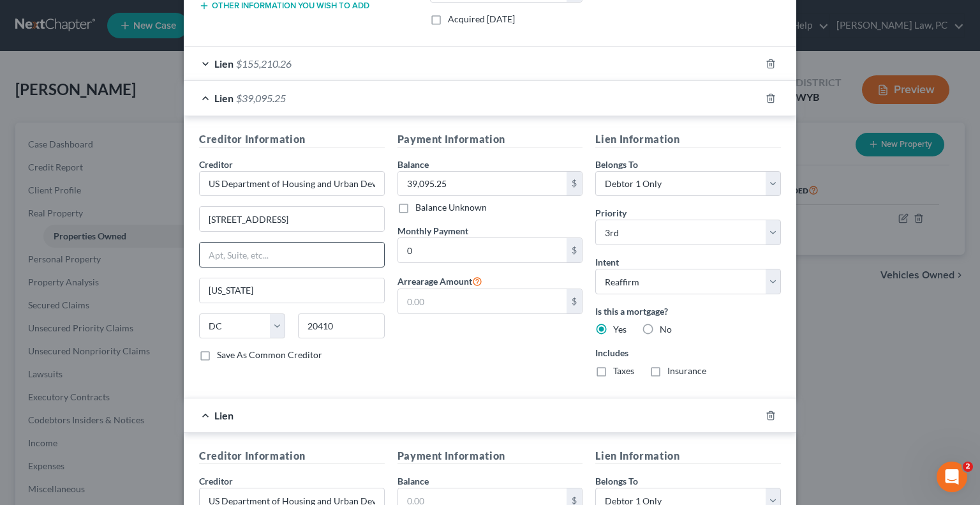
scroll to position [301, 0]
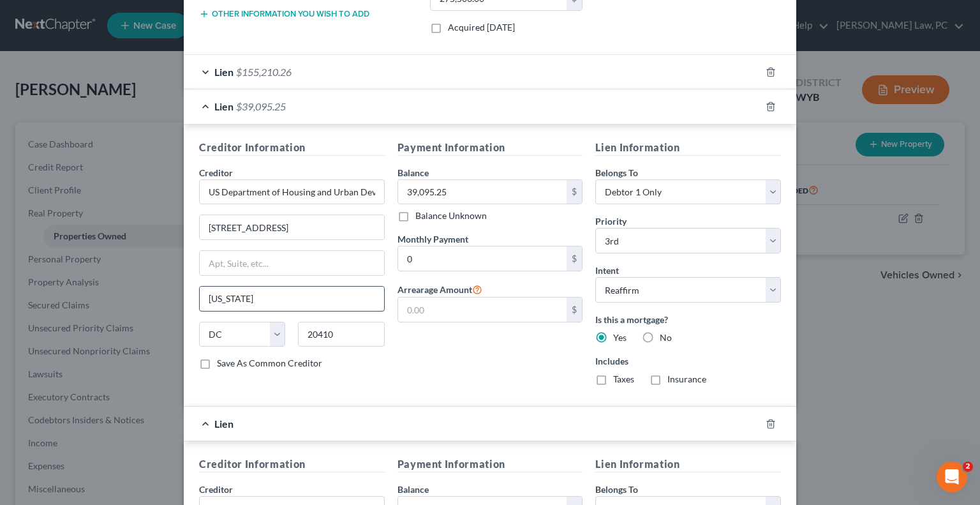
type input "[STREET_ADDRESS]"
click at [282, 288] on input "[US_STATE]" at bounding box center [292, 298] width 184 height 24
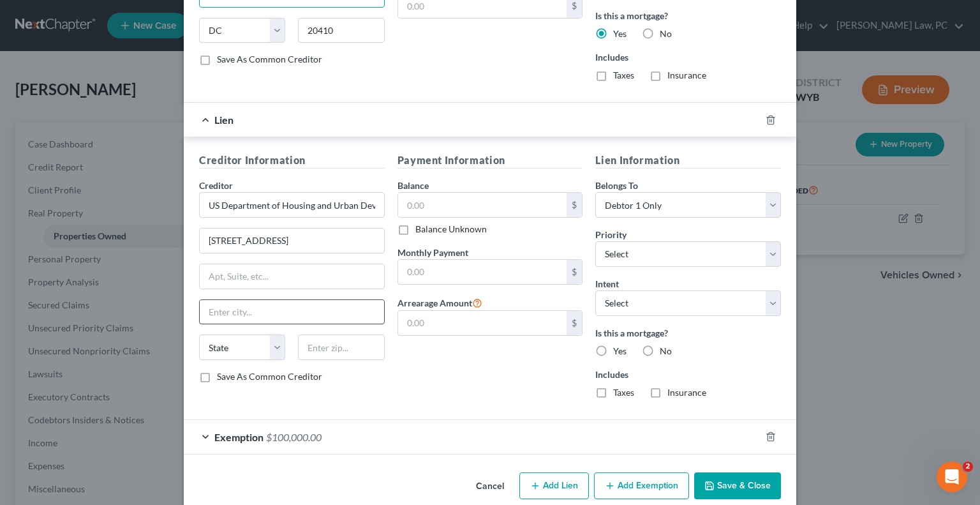
scroll to position [620, 0]
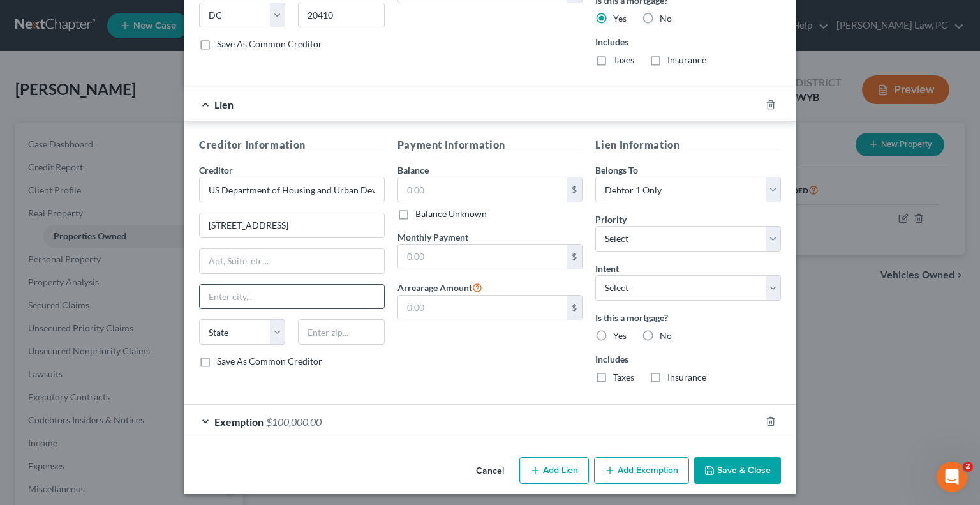
click at [227, 289] on input "text" at bounding box center [292, 297] width 184 height 24
paste input "[US_STATE]"
type input "[US_STATE]"
click at [223, 325] on select "State [US_STATE] AK AR AZ CA CO CT DE DC [GEOGRAPHIC_DATA] [GEOGRAPHIC_DATA] GU…" at bounding box center [242, 332] width 86 height 26
select select "8"
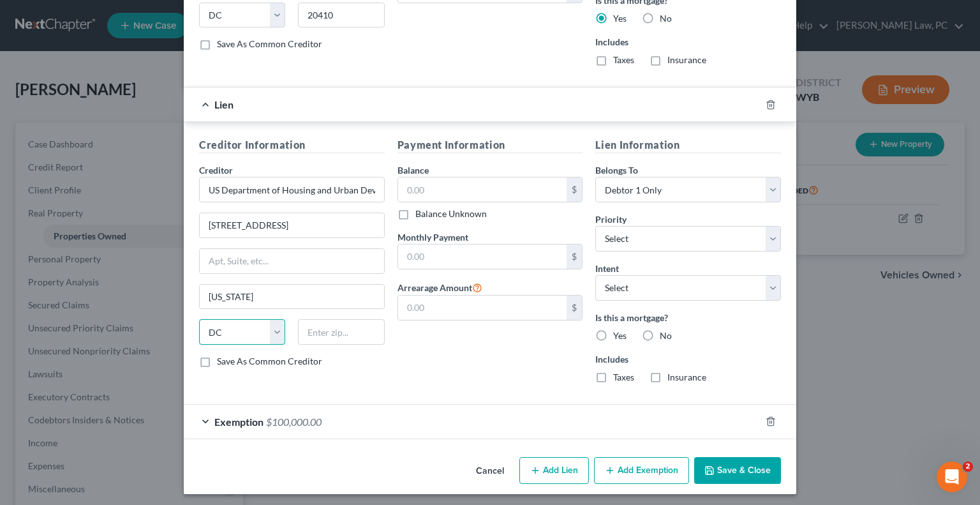
click at [199, 319] on select "State [US_STATE] AK AR AZ CA CO CT DE DC [GEOGRAPHIC_DATA] [GEOGRAPHIC_DATA] GU…" at bounding box center [242, 332] width 86 height 26
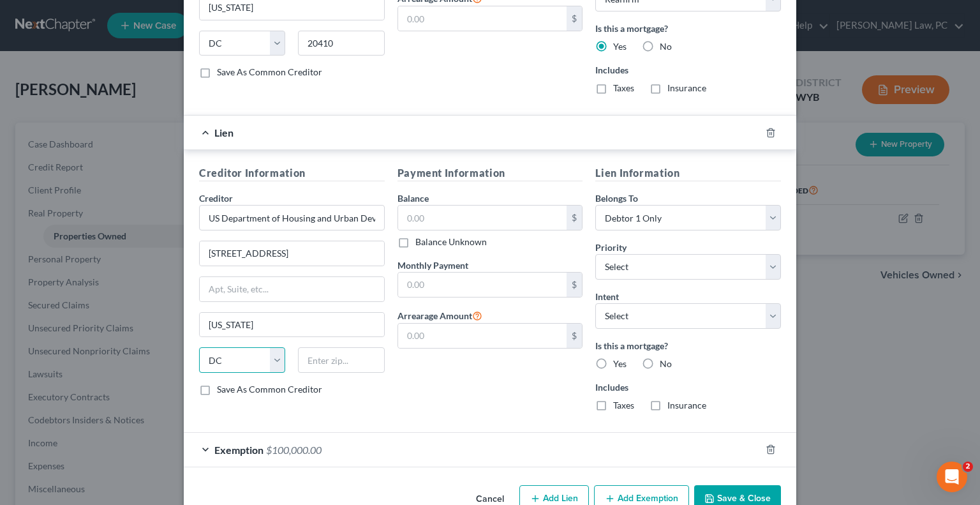
scroll to position [492, 0]
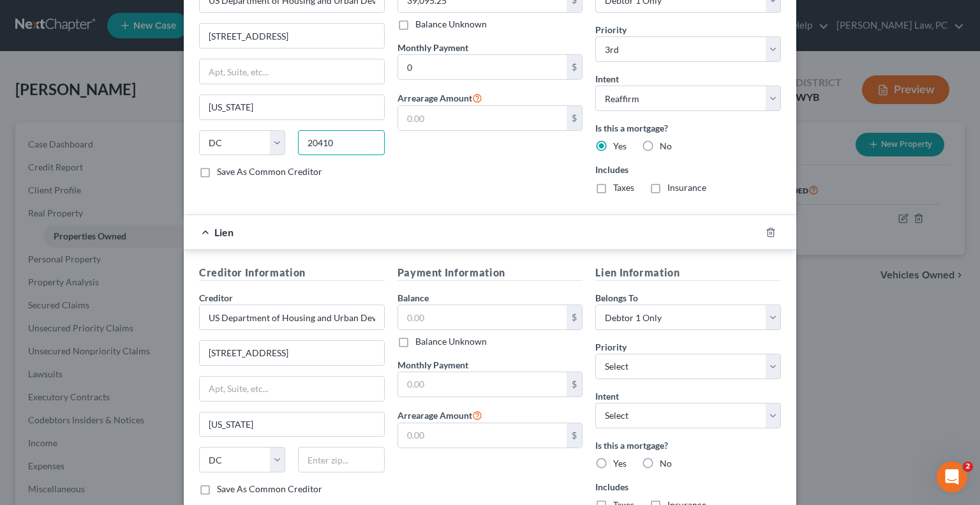
click at [332, 142] on input "20410" at bounding box center [341, 143] width 86 height 26
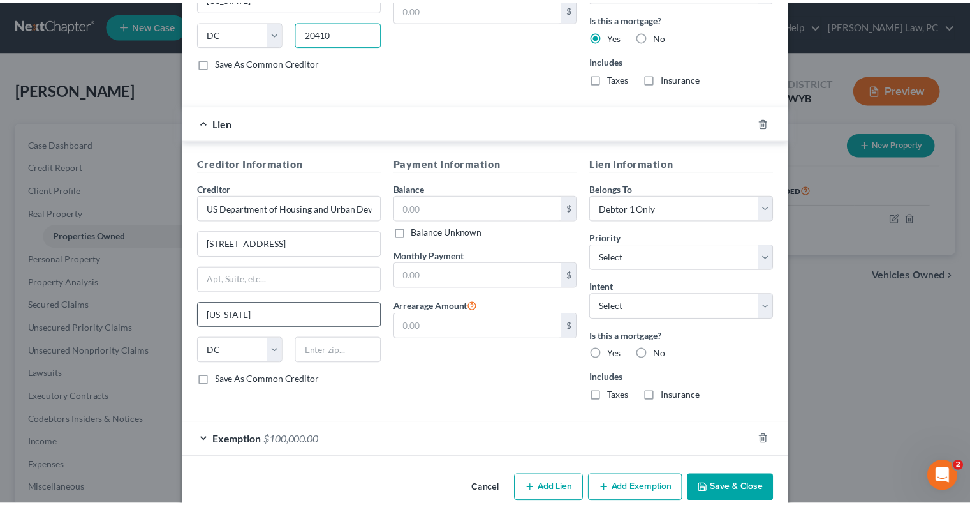
scroll to position [620, 0]
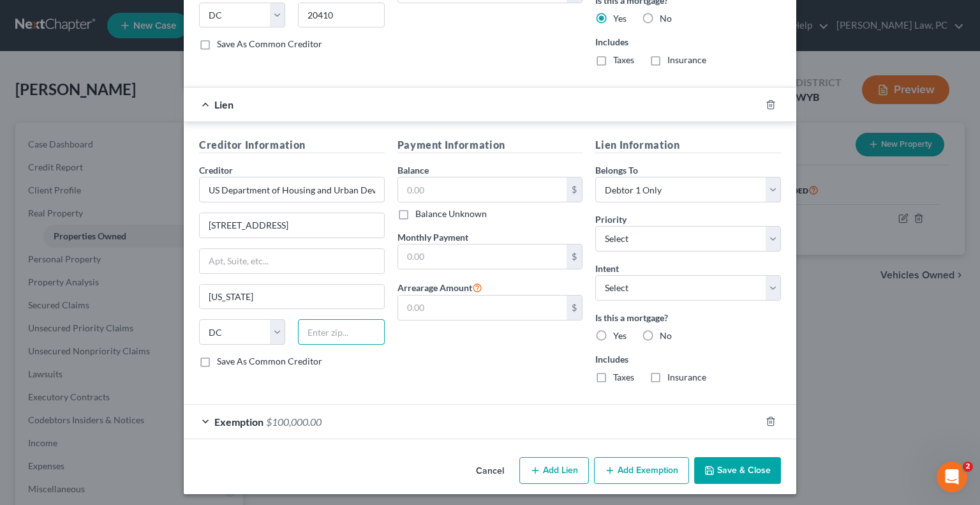
click at [319, 323] on input "text" at bounding box center [341, 332] width 86 height 26
paste input "20410"
type input "20410"
click at [439, 190] on input "text" at bounding box center [482, 189] width 169 height 24
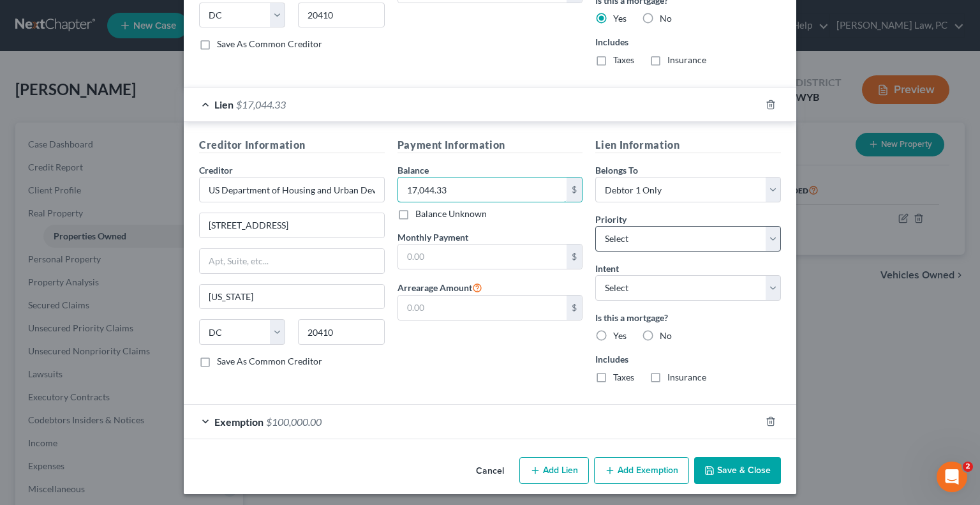
type input "17,044.33"
click at [599, 230] on select "Select 1st 2nd 4th 5th 6th 7th 8th 9th 10th 11th 12th 13th 14th 15th 16th 17th …" at bounding box center [688, 239] width 186 height 26
select select "1"
click at [595, 226] on select "Select 1st 2nd 4th 5th 6th 7th 8th 9th 10th 11th 12th 13th 14th 15th 16th 17th …" at bounding box center [688, 239] width 186 height 26
select select "1"
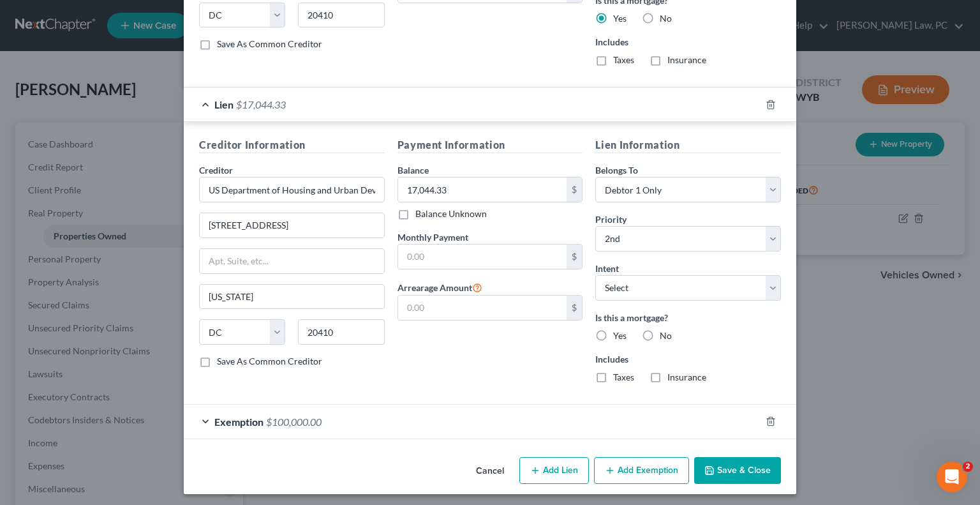
click at [613, 331] on label "Yes" at bounding box center [619, 335] width 13 height 13
click at [618, 331] on input "Yes" at bounding box center [622, 333] width 8 height 8
radio input "true"
click at [720, 464] on button "Save & Close" at bounding box center [737, 470] width 87 height 27
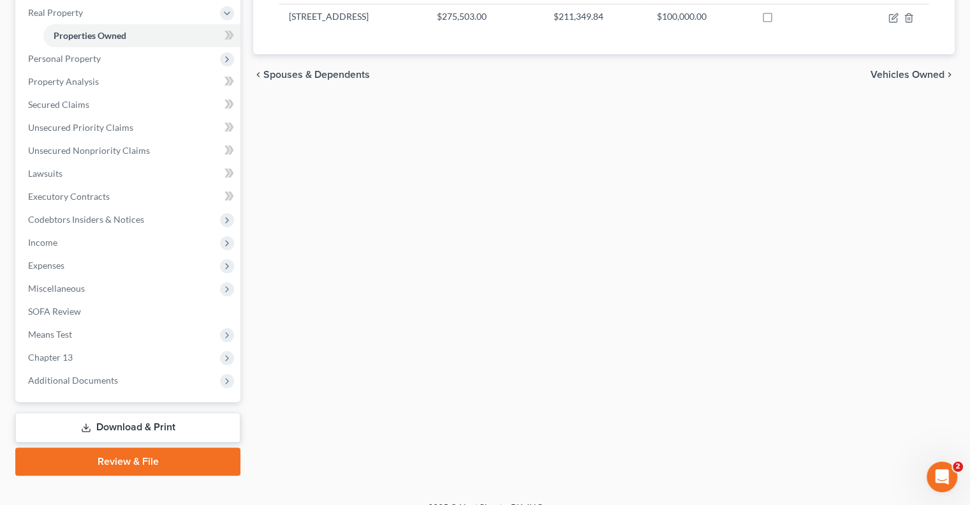
scroll to position [218, 0]
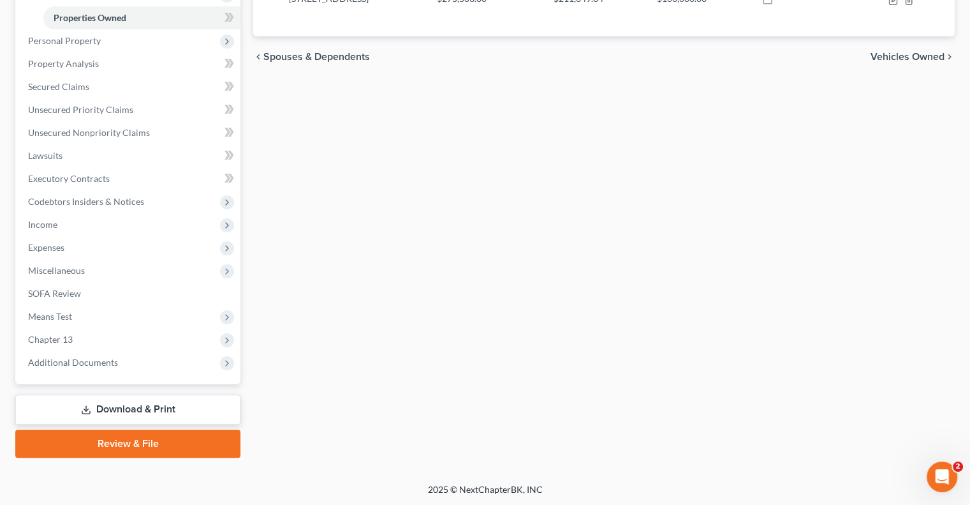
click at [116, 411] on link "Download & Print" at bounding box center [127, 409] width 225 height 30
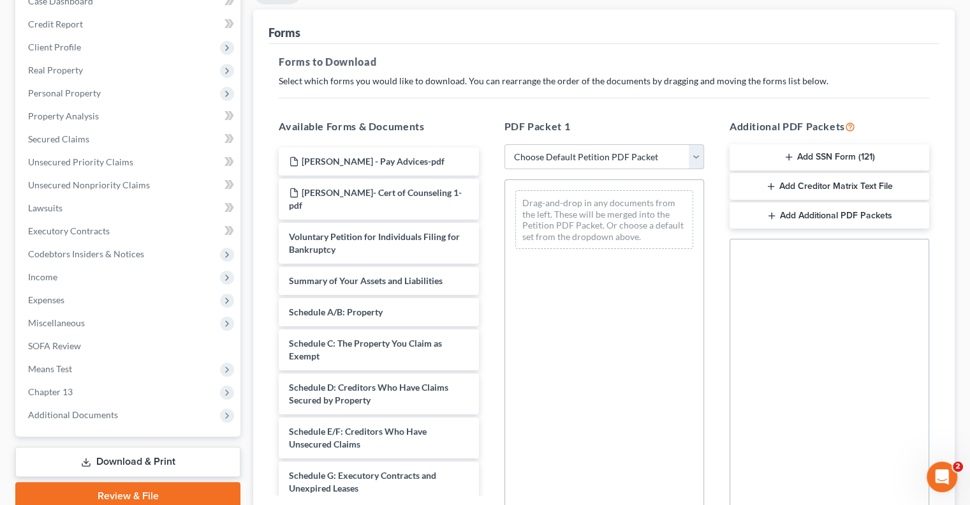
scroll to position [255, 0]
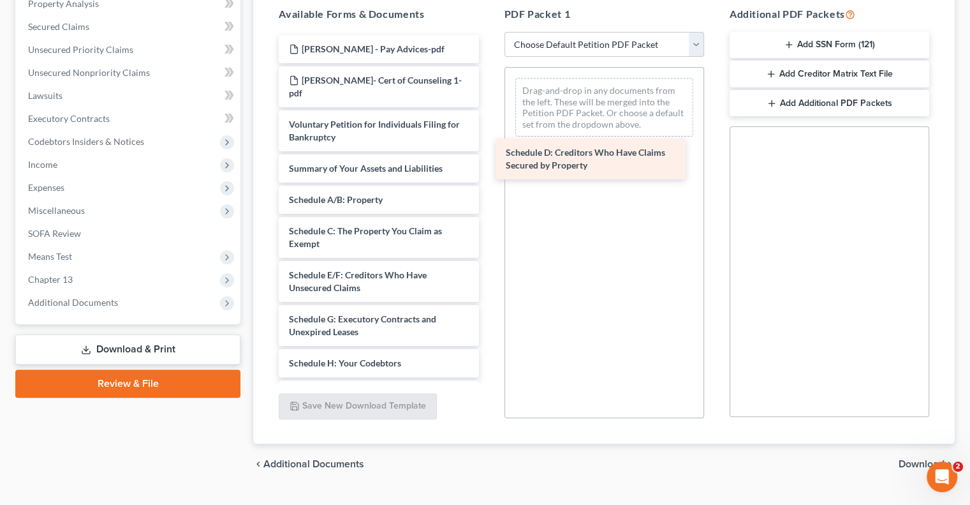
drag, startPoint x: 334, startPoint y: 271, endPoint x: 547, endPoint y: 150, distance: 244.6
click at [489, 152] on div "Schedule D: Creditors Who Have Claims Secured by Property [PERSON_NAME] - Pay A…" at bounding box center [379, 372] width 220 height 674
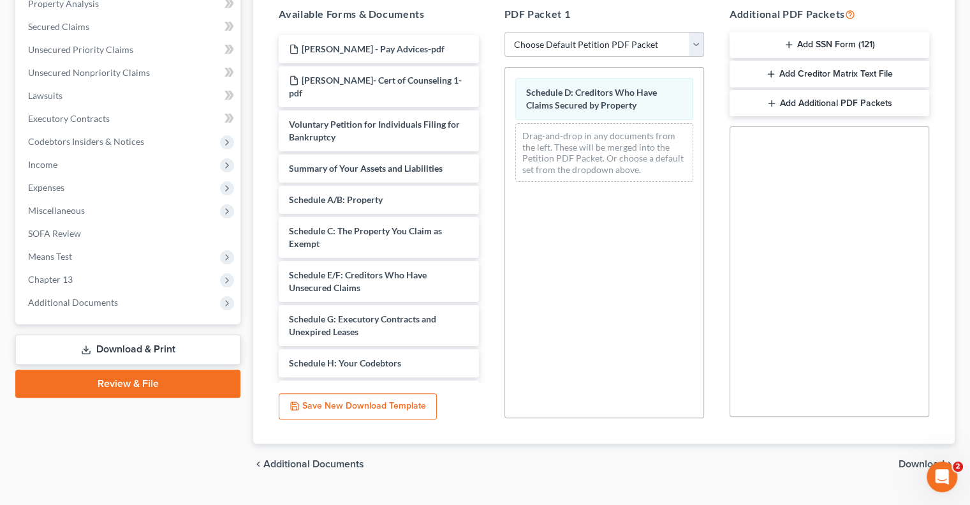
click at [901, 464] on span "Download" at bounding box center [922, 464] width 46 height 10
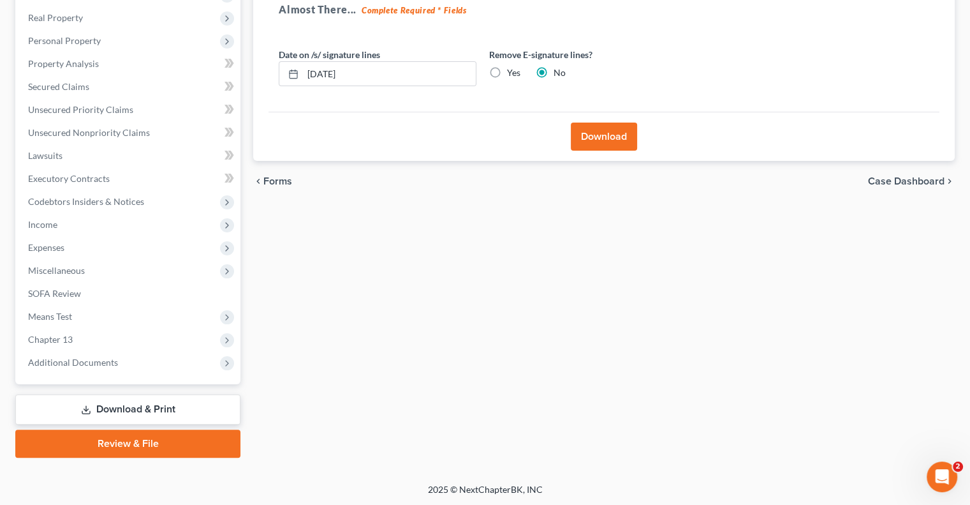
click at [595, 137] on button "Download" at bounding box center [604, 137] width 66 height 28
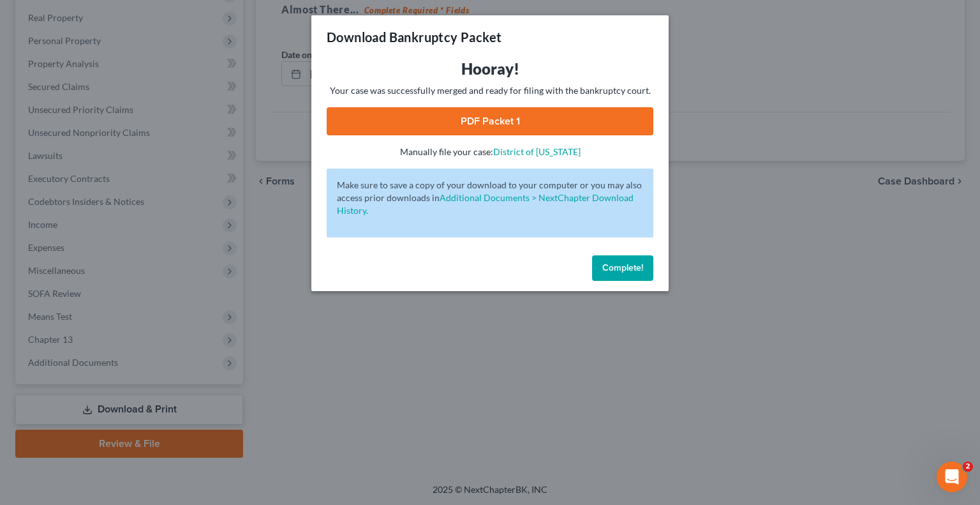
click at [498, 123] on link "PDF Packet 1" at bounding box center [490, 121] width 327 height 28
click at [616, 270] on span "Complete!" at bounding box center [622, 267] width 41 height 11
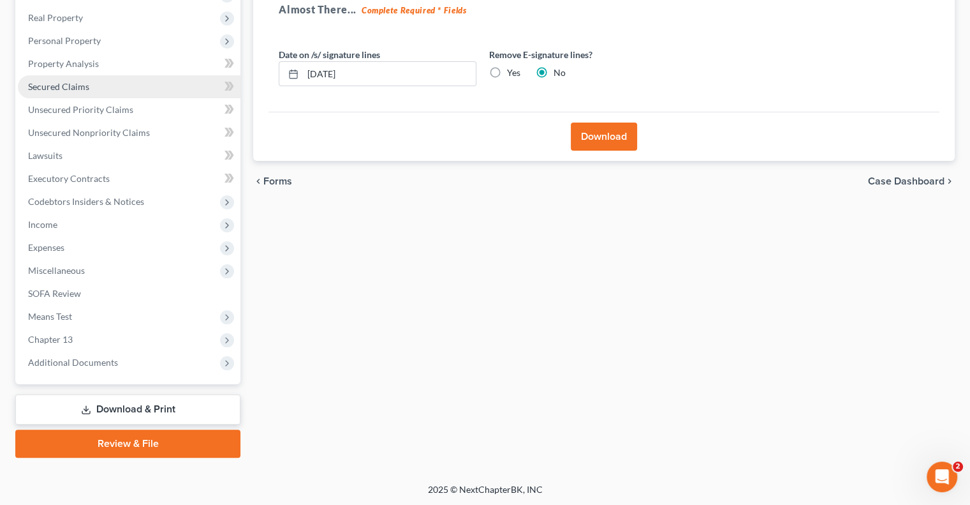
click at [59, 89] on span "Secured Claims" at bounding box center [58, 86] width 61 height 11
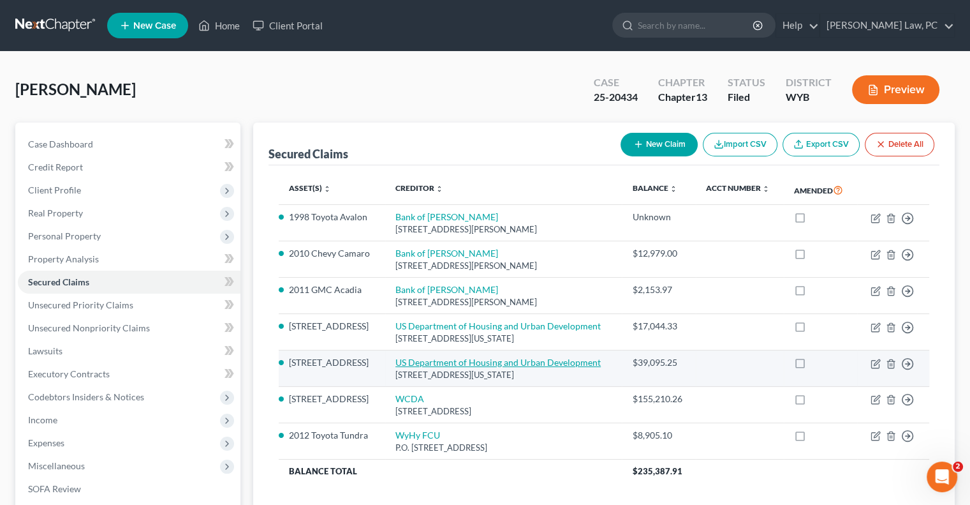
click at [522, 359] on link "US Department of Housing and Urban Development" at bounding box center [498, 362] width 205 height 11
select select "8"
select select "2"
select select "0"
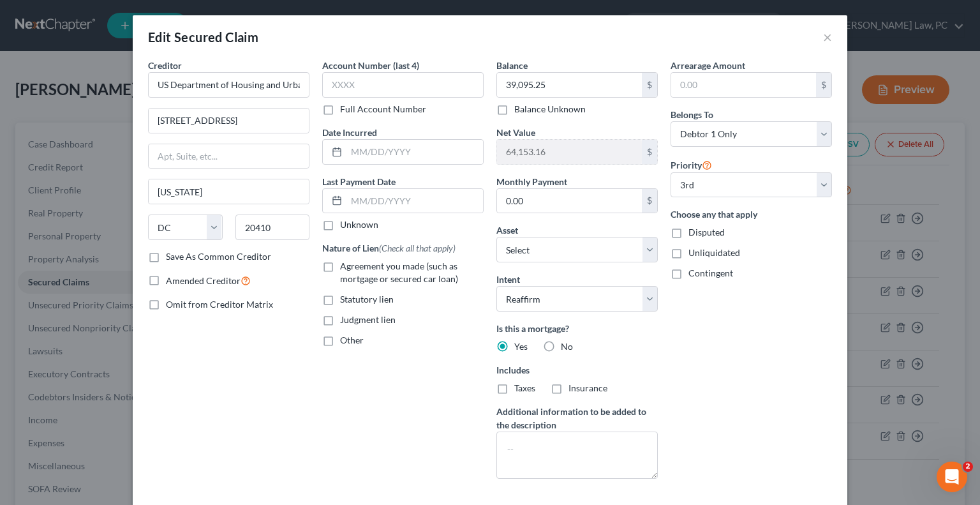
click at [340, 265] on label "Agreement you made (such as mortgage or secured car loan)" at bounding box center [412, 273] width 144 height 26
click at [345, 265] on input "Agreement you made (such as mortgage or secured car loan)" at bounding box center [349, 264] width 8 height 8
checkbox input "true"
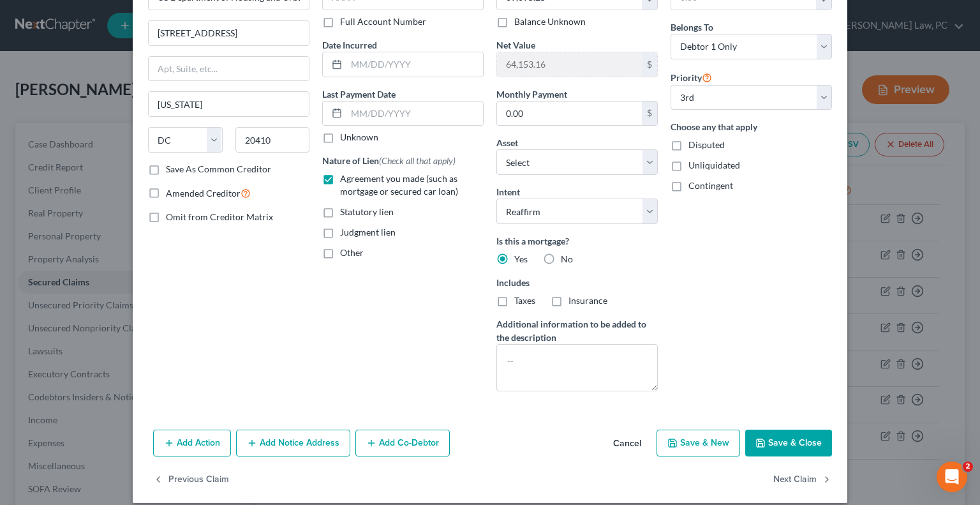
scroll to position [100, 0]
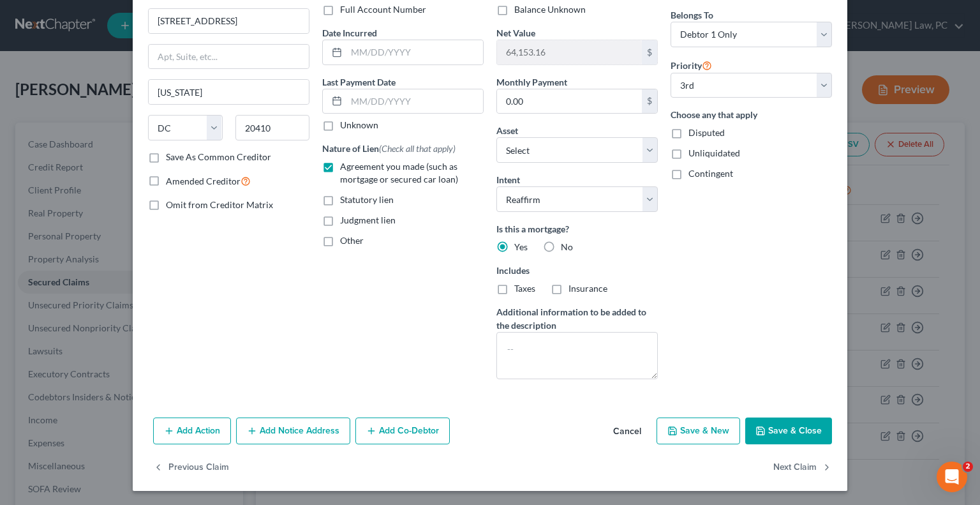
click at [799, 435] on button "Save & Close" at bounding box center [788, 430] width 87 height 27
select select "2"
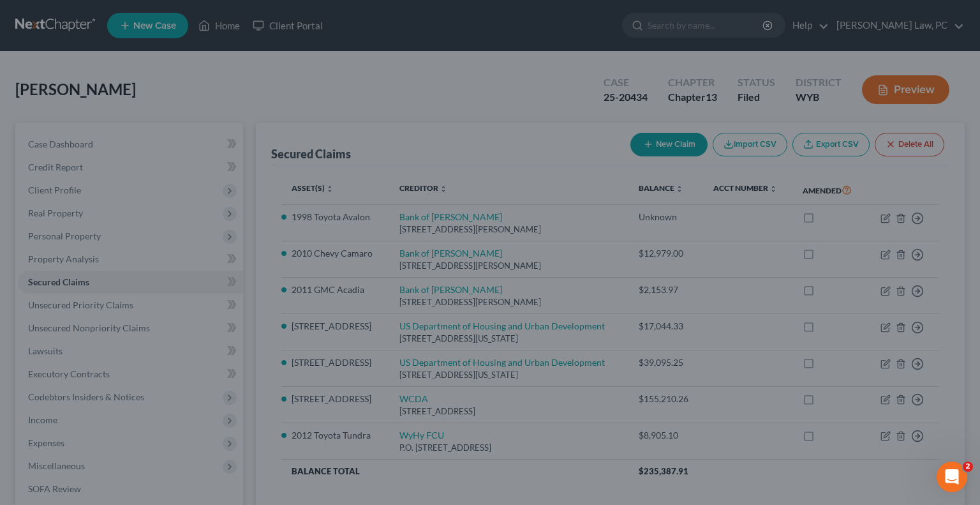
select select "9"
type input "0"
select select "0"
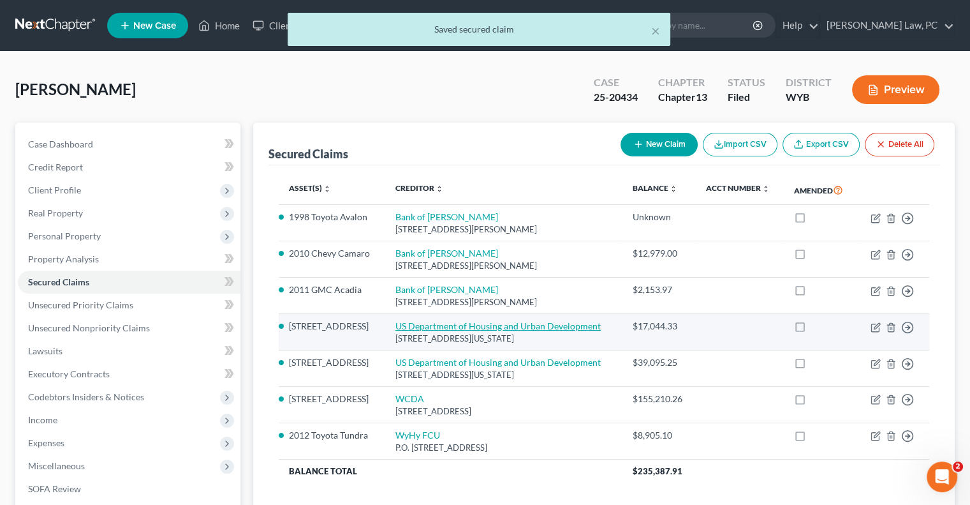
click at [535, 329] on link "US Department of Housing and Urban Development" at bounding box center [498, 325] width 205 height 11
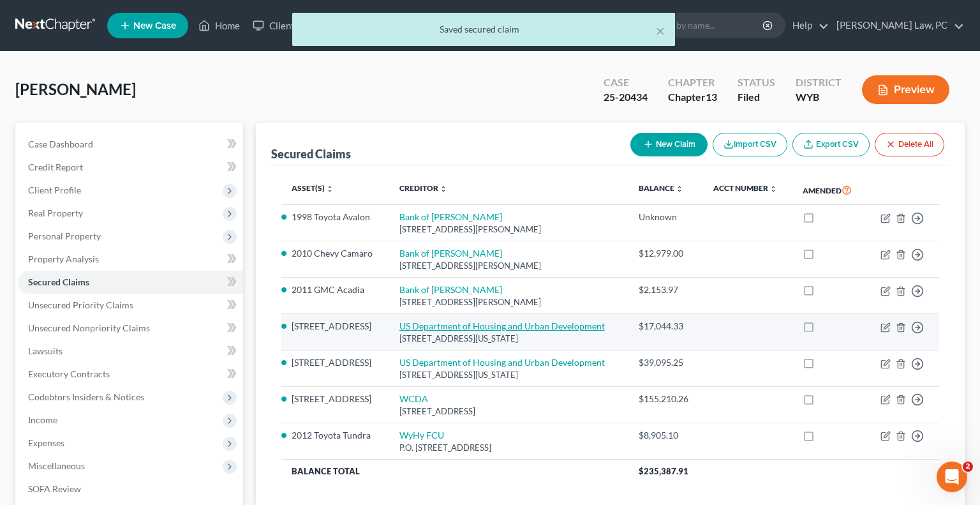
select select "8"
select select "9"
select select "0"
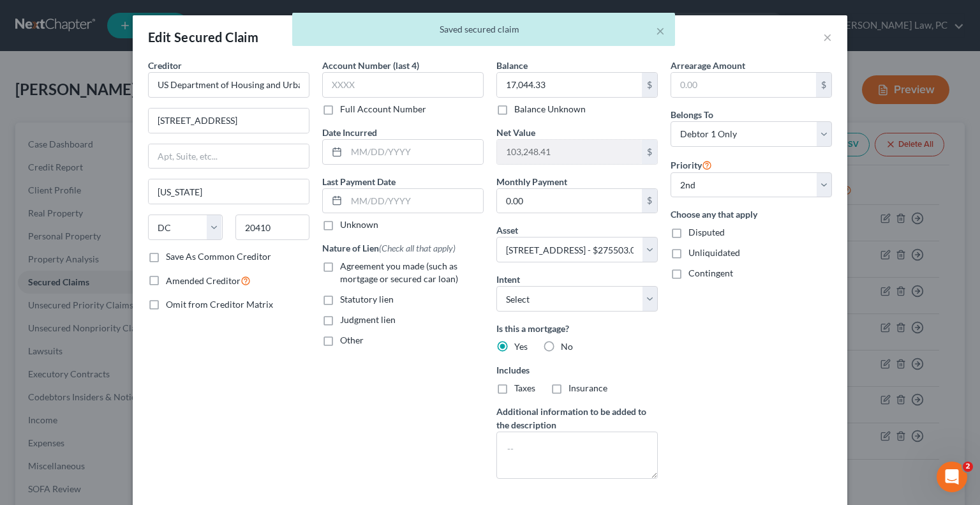
click at [340, 265] on label "Agreement you made (such as mortgage or secured car loan)" at bounding box center [412, 273] width 144 height 26
click at [345, 265] on input "Agreement you made (such as mortgage or secured car loan)" at bounding box center [349, 264] width 8 height 8
checkbox input "true"
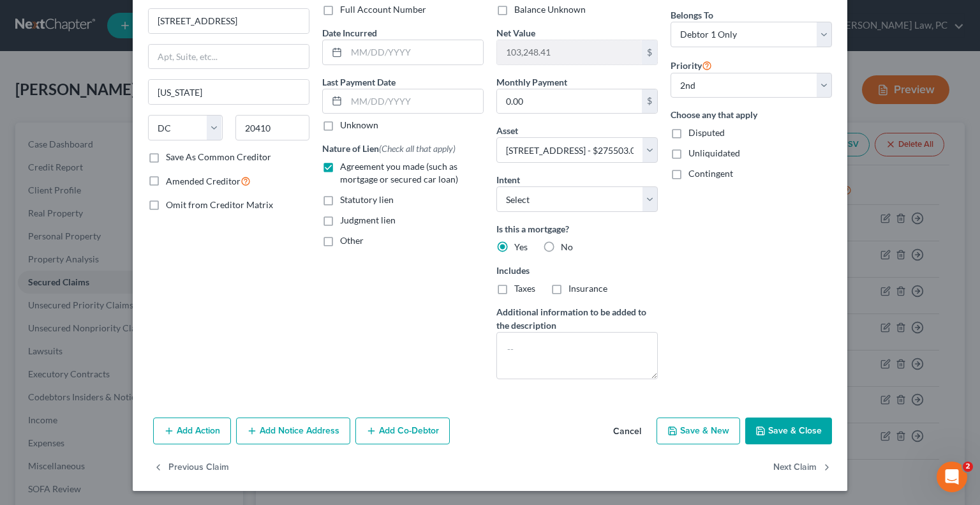
click at [790, 429] on button "Save & Close" at bounding box center [788, 430] width 87 height 27
select select
select select "1"
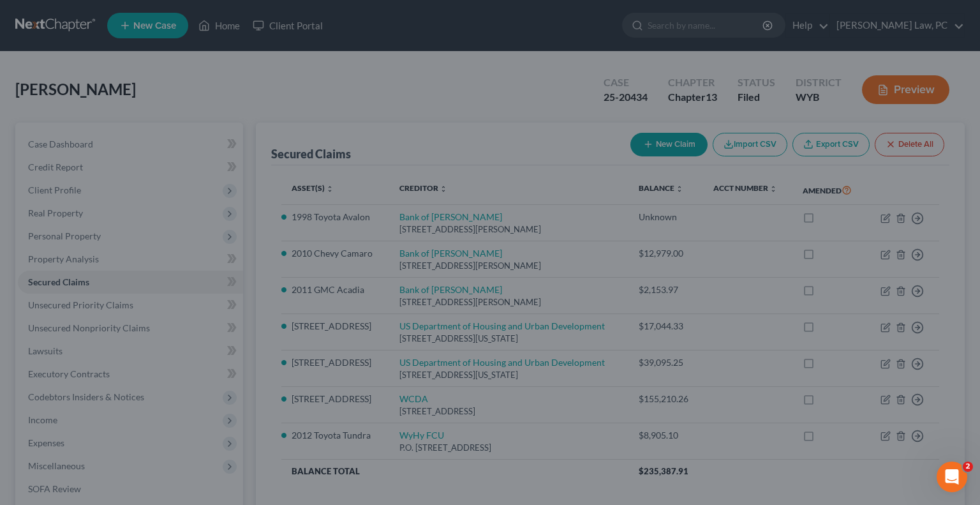
select select "9"
type input "0"
select select "0"
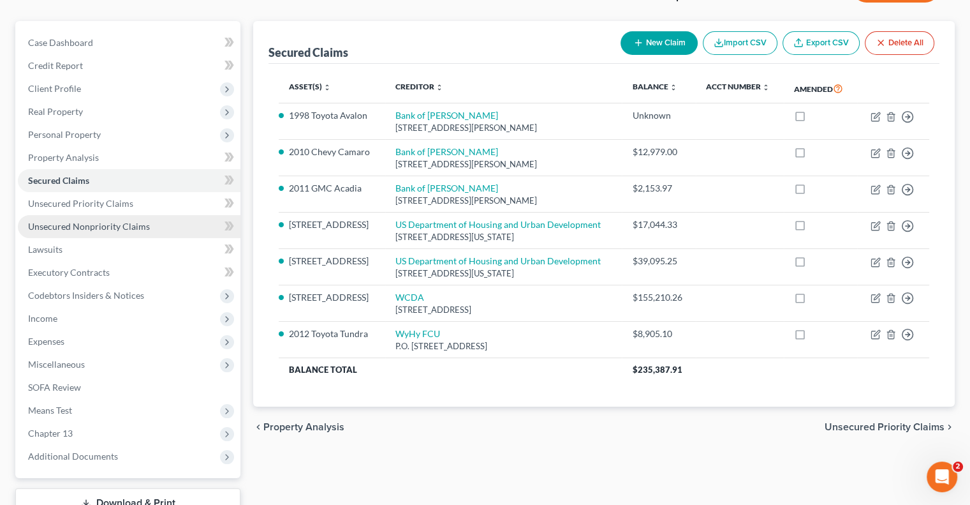
scroll to position [128, 0]
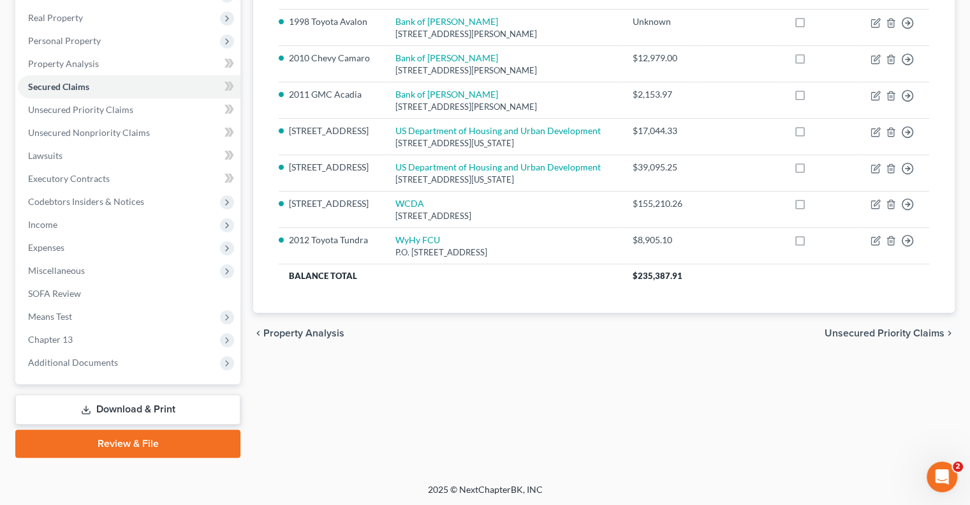
click at [131, 404] on link "Download & Print" at bounding box center [127, 409] width 225 height 30
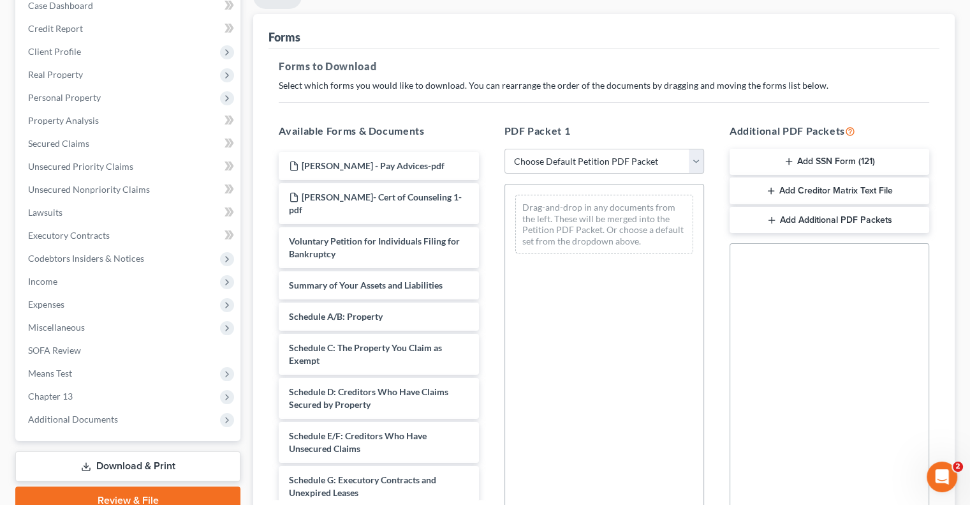
scroll to position [255, 0]
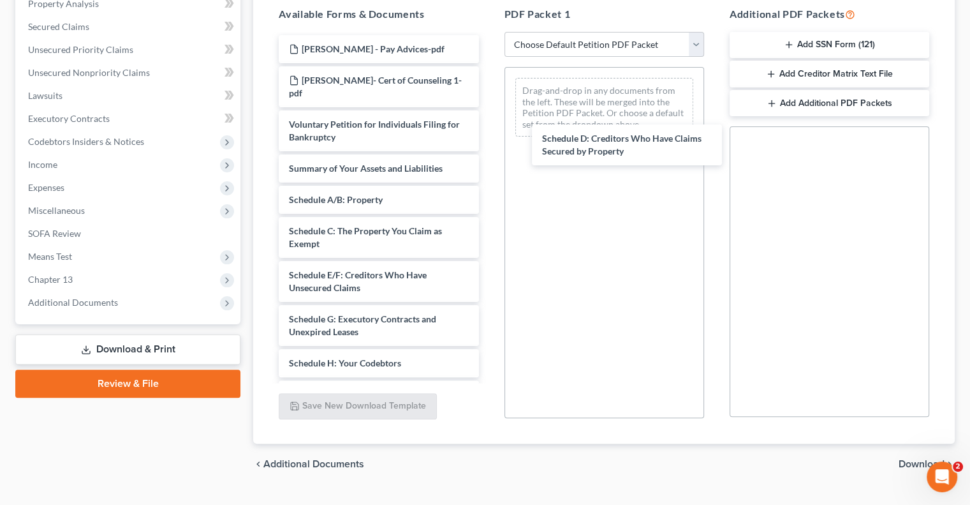
drag, startPoint x: 332, startPoint y: 267, endPoint x: 568, endPoint y: 127, distance: 275.2
click at [489, 127] on div "Schedule D: Creditors Who Have Claims Secured by Property [PERSON_NAME] - Pay A…" at bounding box center [379, 372] width 220 height 674
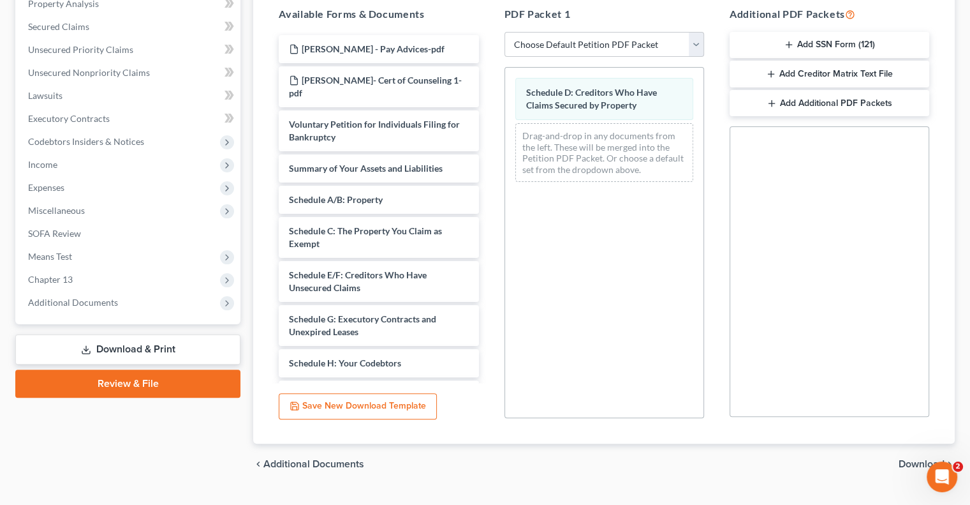
click at [902, 461] on span "Download" at bounding box center [922, 464] width 46 height 10
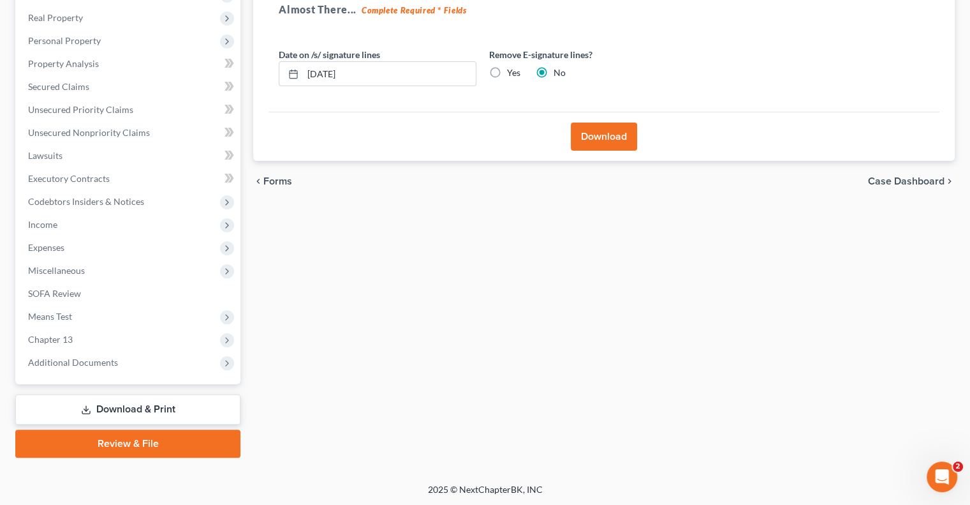
click at [591, 133] on button "Download" at bounding box center [604, 137] width 66 height 28
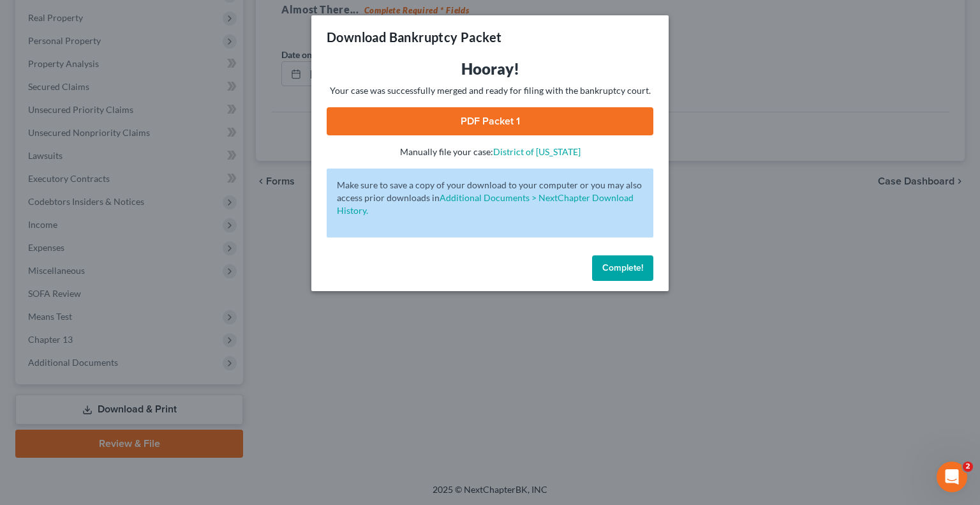
click at [459, 129] on link "PDF Packet 1" at bounding box center [490, 121] width 327 height 28
click at [628, 272] on span "Complete!" at bounding box center [622, 267] width 41 height 11
